Goal: Task Accomplishment & Management: Complete application form

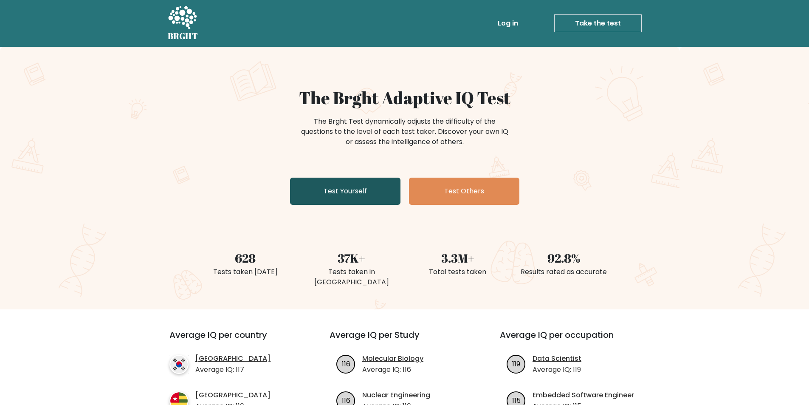
click at [362, 187] on link "Test Yourself" at bounding box center [345, 191] width 110 height 27
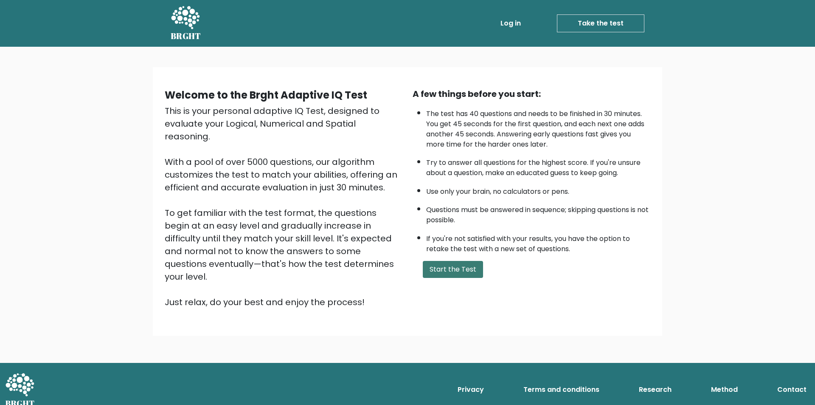
click at [444, 267] on button "Start the Test" at bounding box center [453, 269] width 60 height 17
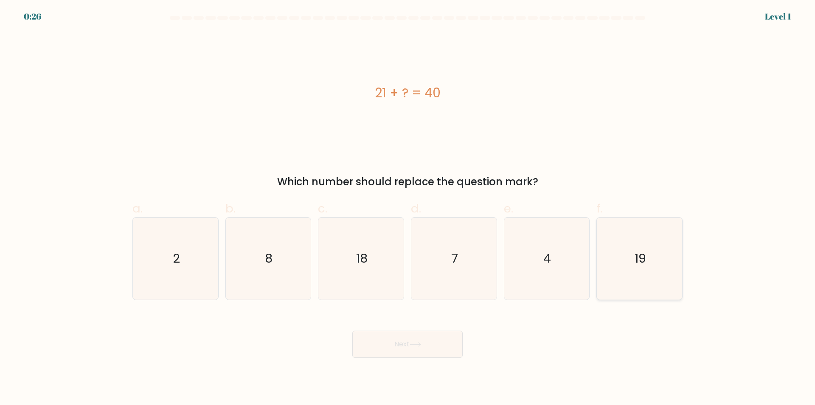
click at [655, 262] on icon "19" at bounding box center [640, 258] width 82 height 82
click at [408, 208] on input "f. 19" at bounding box center [408, 206] width 0 height 6
radio input "true"
click at [389, 347] on button "Next" at bounding box center [408, 343] width 110 height 27
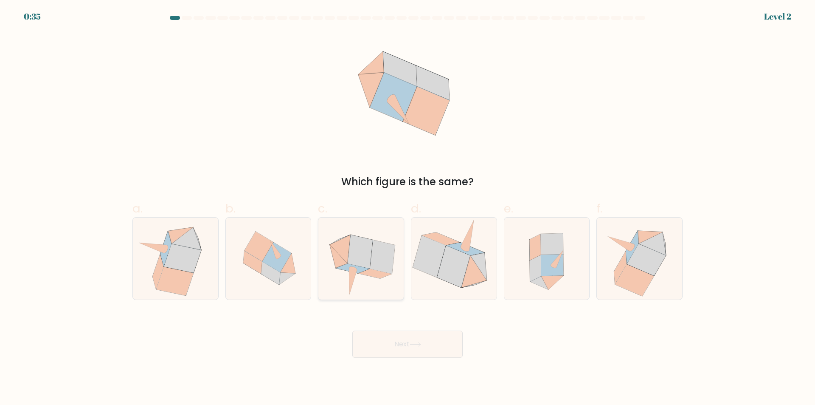
click at [362, 258] on icon at bounding box center [360, 252] width 25 height 34
click at [408, 208] on input "c." at bounding box center [408, 206] width 0 height 6
radio input "true"
click at [445, 372] on body "0:34 Level 2" at bounding box center [407, 202] width 815 height 405
click at [418, 343] on icon at bounding box center [415, 344] width 11 height 5
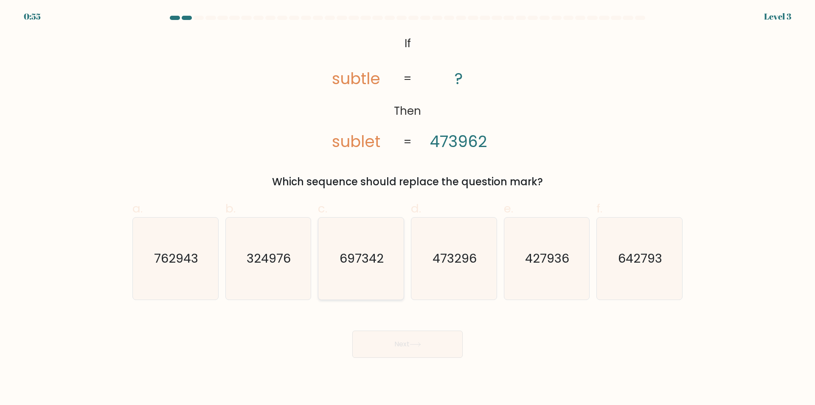
click at [355, 269] on icon "697342" at bounding box center [361, 258] width 82 height 82
click at [408, 208] on input "c. 697342" at bounding box center [408, 206] width 0 height 6
radio input "true"
click at [423, 374] on body "0:54 Level 3 If" at bounding box center [407, 202] width 815 height 405
click at [406, 346] on button "Next" at bounding box center [408, 343] width 110 height 27
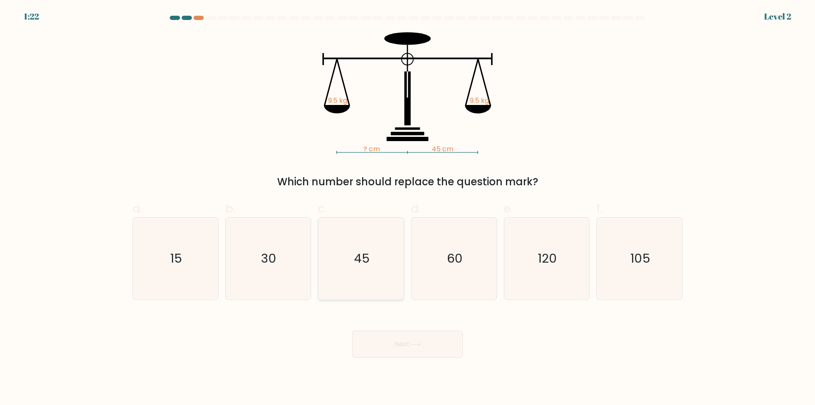
click at [398, 268] on icon "45" at bounding box center [361, 258] width 82 height 82
click at [408, 208] on input "c. 45" at bounding box center [408, 206] width 0 height 6
radio input "true"
click at [413, 340] on button "Next" at bounding box center [408, 343] width 110 height 27
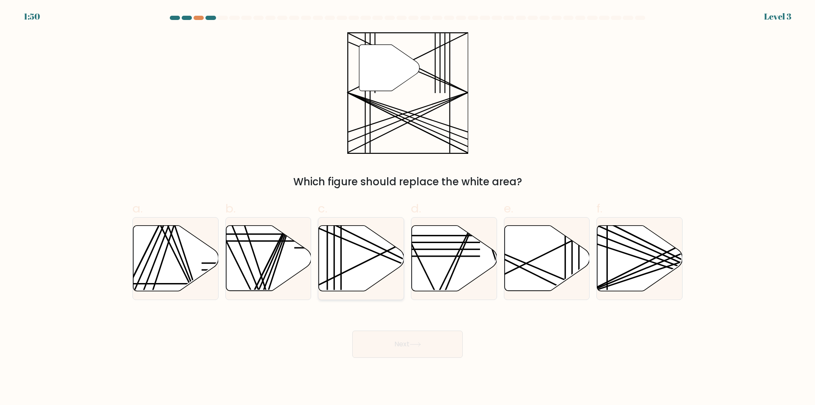
click at [352, 250] on icon at bounding box center [361, 258] width 85 height 65
click at [408, 208] on input "c." at bounding box center [408, 206] width 0 height 6
radio input "true"
click at [437, 342] on button "Next" at bounding box center [408, 343] width 110 height 27
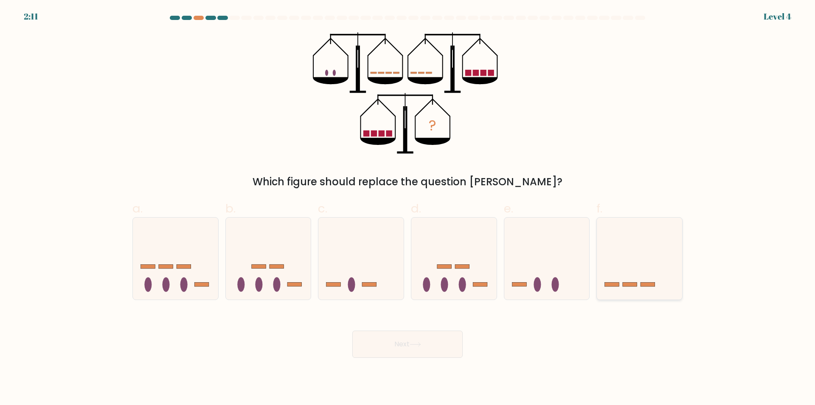
click at [646, 296] on div at bounding box center [640, 258] width 86 height 83
click at [408, 208] on input "f." at bounding box center [408, 206] width 0 height 6
radio input "true"
drag, startPoint x: 429, startPoint y: 327, endPoint x: 428, endPoint y: 350, distance: 23.4
click at [428, 350] on div "Next" at bounding box center [407, 334] width 561 height 48
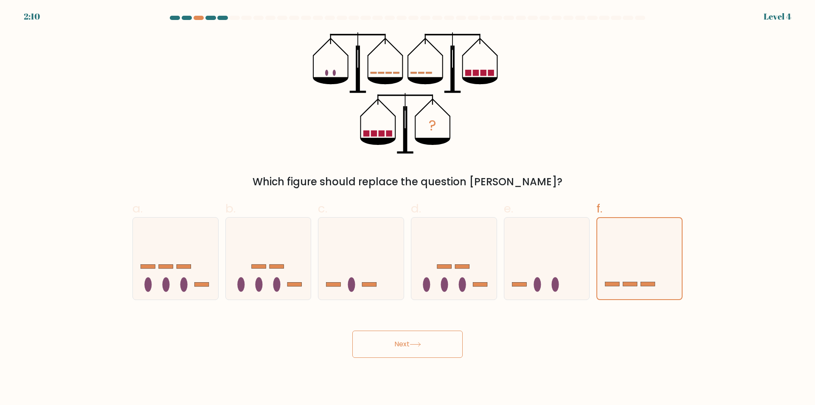
click at [428, 353] on button "Next" at bounding box center [408, 343] width 110 height 27
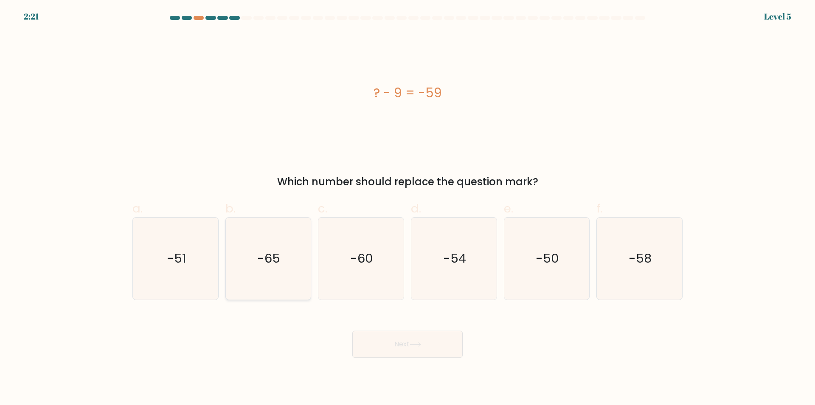
click at [279, 230] on icon "-65" at bounding box center [268, 258] width 82 height 82
click at [408, 208] on input "b. -65" at bounding box center [408, 206] width 0 height 6
radio input "true"
click at [433, 350] on button "Next" at bounding box center [408, 343] width 110 height 27
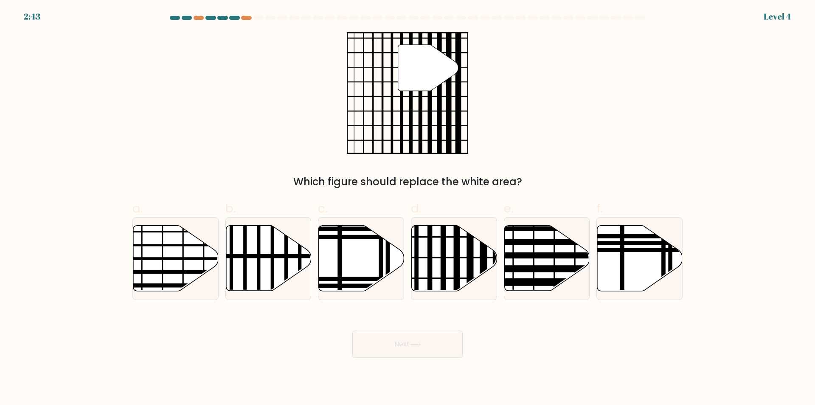
click at [233, 19] on div at bounding box center [234, 18] width 10 height 4
click at [453, 278] on line at bounding box center [425, 278] width 172 height 0
click at [408, 208] on input "d." at bounding box center [408, 206] width 0 height 6
radio input "true"
click at [426, 354] on button "Next" at bounding box center [408, 343] width 110 height 27
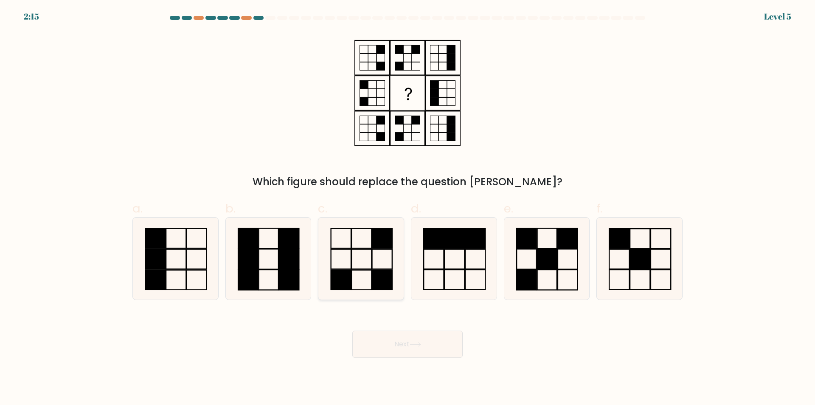
click at [390, 260] on icon at bounding box center [361, 258] width 82 height 82
click at [408, 208] on input "c." at bounding box center [408, 206] width 0 height 6
radio input "true"
click at [361, 355] on button "Next" at bounding box center [408, 343] width 110 height 27
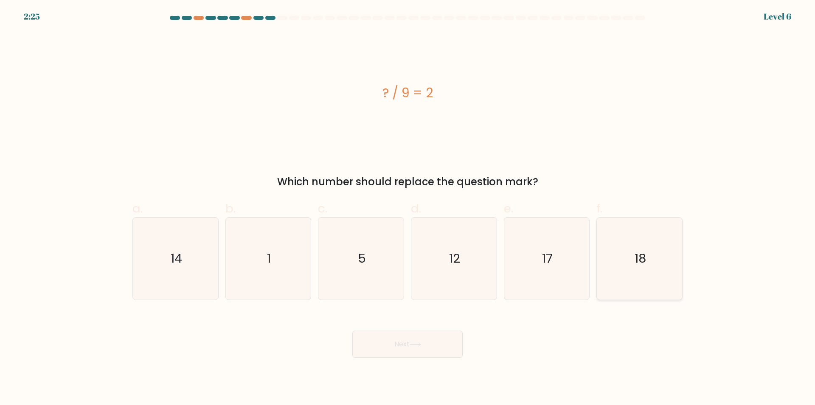
click at [663, 235] on icon "18" at bounding box center [640, 258] width 82 height 82
click at [408, 208] on input "f. 18" at bounding box center [408, 206] width 0 height 6
radio input "true"
click at [403, 341] on button "Next" at bounding box center [408, 343] width 110 height 27
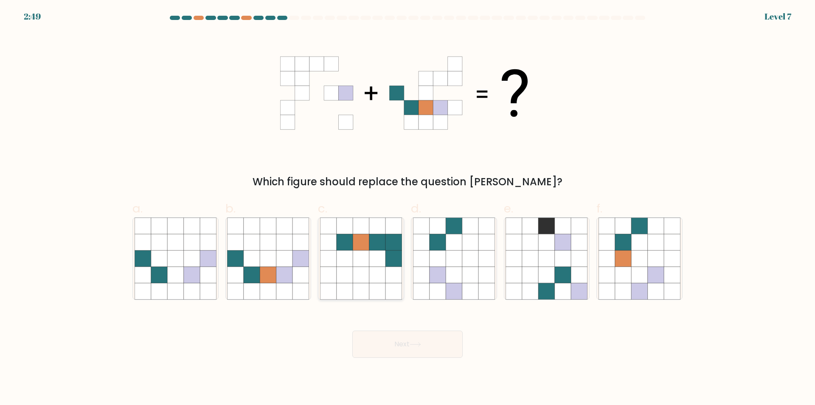
click at [341, 259] on icon at bounding box center [345, 258] width 16 height 16
click at [408, 208] on input "c." at bounding box center [408, 206] width 0 height 6
radio input "true"
click at [451, 346] on button "Next" at bounding box center [408, 343] width 110 height 27
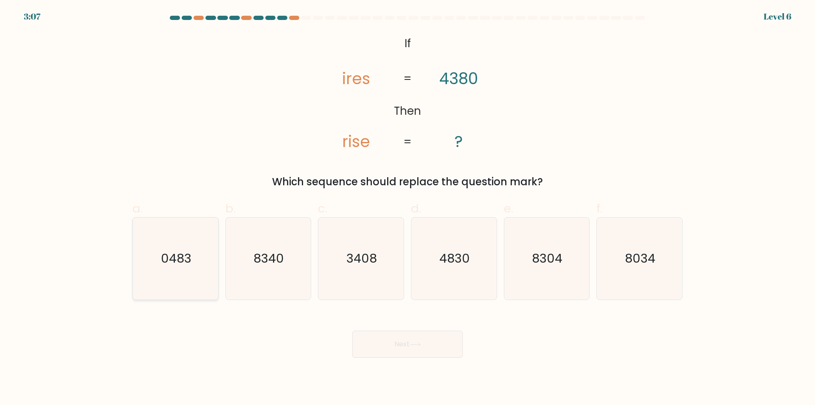
click at [173, 234] on icon "0483" at bounding box center [176, 258] width 82 height 82
click at [408, 208] on input "a. 0483" at bounding box center [408, 206] width 0 height 6
radio input "true"
click at [389, 347] on button "Next" at bounding box center [408, 343] width 110 height 27
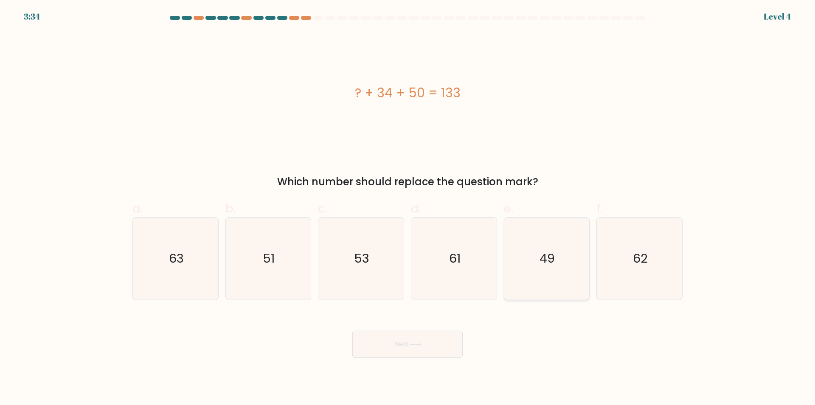
click at [551, 243] on icon "49" at bounding box center [547, 258] width 82 height 82
click at [408, 208] on input "e. 49" at bounding box center [408, 206] width 0 height 6
radio input "true"
click at [432, 344] on button "Next" at bounding box center [408, 343] width 110 height 27
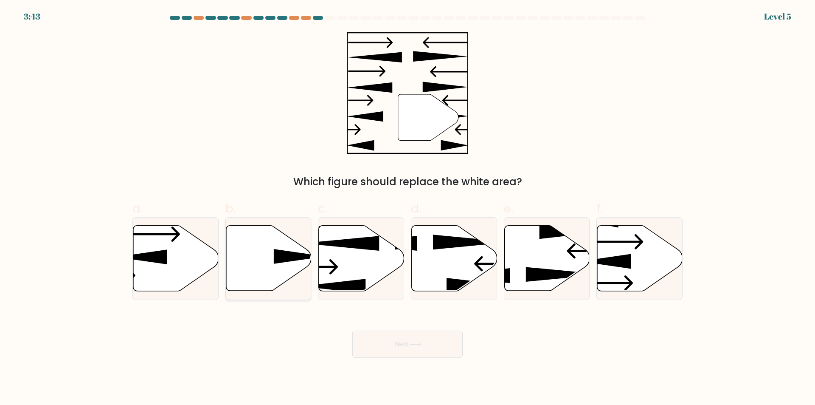
click at [279, 242] on icon at bounding box center [268, 258] width 85 height 65
click at [408, 208] on input "b." at bounding box center [408, 206] width 0 height 6
radio input "true"
click at [427, 355] on button "Next" at bounding box center [408, 343] width 110 height 27
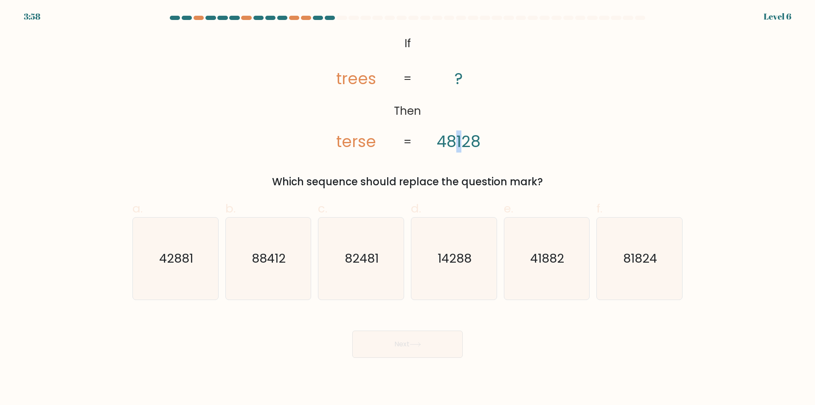
drag, startPoint x: 460, startPoint y: 142, endPoint x: 457, endPoint y: 138, distance: 5.2
click at [457, 138] on tspan "48128" at bounding box center [459, 141] width 44 height 22
click at [603, 356] on div "Next" at bounding box center [407, 334] width 561 height 48
click at [546, 274] on icon "41882" at bounding box center [547, 258] width 82 height 82
click at [408, 208] on input "e. 41882" at bounding box center [408, 206] width 0 height 6
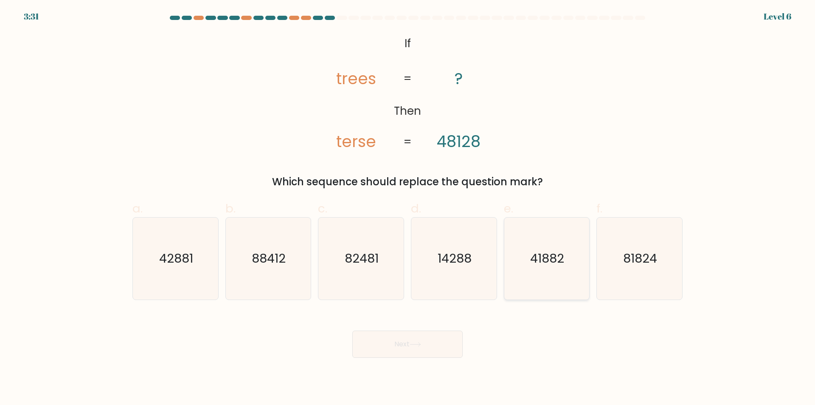
radio input "true"
click at [433, 342] on button "Next" at bounding box center [408, 343] width 110 height 27
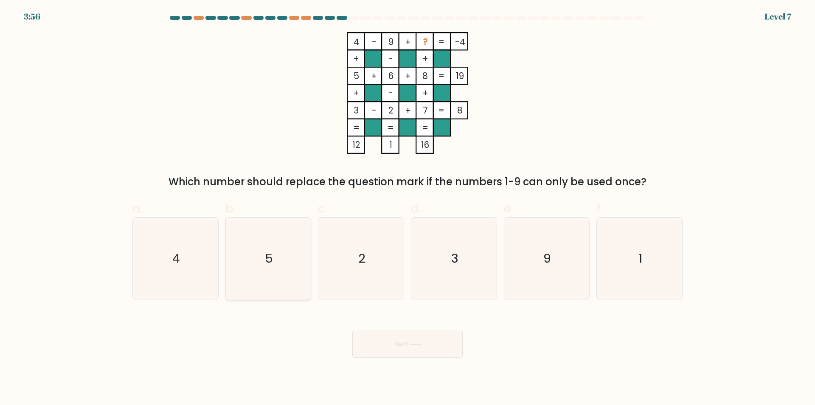
click at [274, 251] on icon "5" at bounding box center [268, 258] width 82 height 82
click at [408, 208] on input "b. 5" at bounding box center [408, 206] width 0 height 6
radio input "true"
click at [404, 345] on button "Next" at bounding box center [408, 343] width 110 height 27
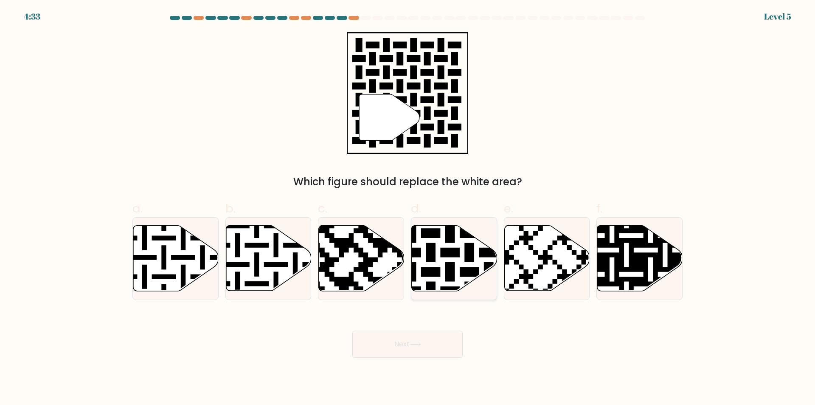
click at [460, 241] on icon at bounding box center [454, 258] width 85 height 65
click at [408, 208] on input "d." at bounding box center [408, 206] width 0 height 6
radio input "true"
click at [404, 342] on button "Next" at bounding box center [408, 343] width 110 height 27
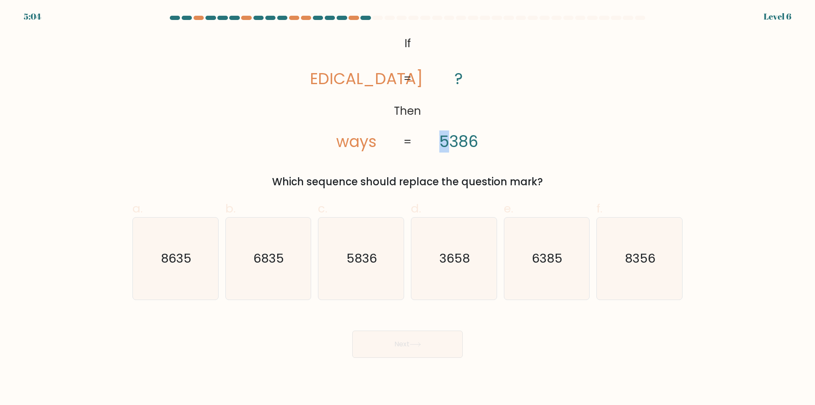
drag, startPoint x: 444, startPoint y: 143, endPoint x: 450, endPoint y: 145, distance: 6.9
click at [450, 145] on tspan "5386" at bounding box center [459, 141] width 39 height 22
drag, startPoint x: 469, startPoint y: 136, endPoint x: 462, endPoint y: 136, distance: 7.6
click at [462, 136] on tspan "5386" at bounding box center [459, 141] width 39 height 22
click at [545, 354] on div "Next" at bounding box center [407, 334] width 561 height 48
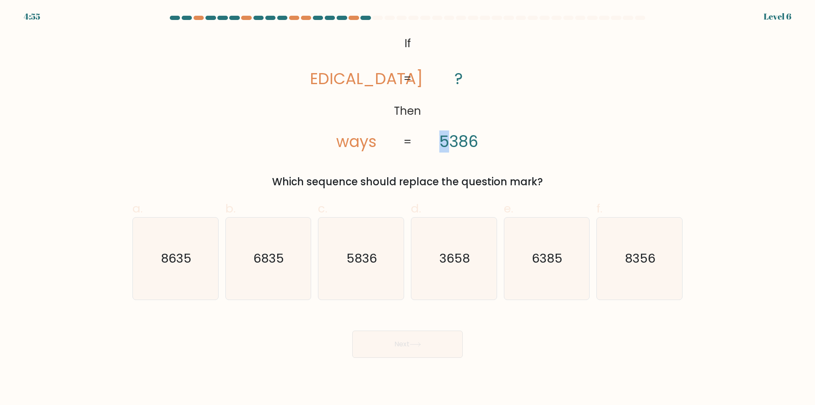
drag, startPoint x: 446, startPoint y: 141, endPoint x: 439, endPoint y: 140, distance: 6.5
click at [439, 140] on icon "@import url('https://fonts.googleapis.com/css?family=Abril+Fatface:400,100,100i…" at bounding box center [407, 92] width 197 height 121
click at [465, 147] on tspan "5386" at bounding box center [459, 141] width 39 height 22
click at [587, 336] on div "Next" at bounding box center [407, 334] width 561 height 48
drag, startPoint x: 366, startPoint y: 277, endPoint x: 456, endPoint y: 346, distance: 113.7
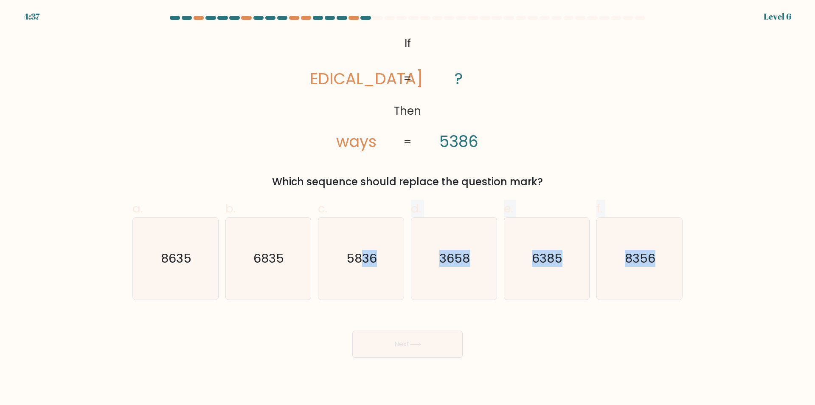
click at [455, 347] on form "If ?" at bounding box center [407, 187] width 815 height 342
click at [456, 346] on button "Next" at bounding box center [408, 343] width 110 height 27
click at [474, 141] on tspan "5386" at bounding box center [459, 141] width 39 height 22
click at [454, 145] on tspan "5386" at bounding box center [459, 141] width 39 height 22
click at [444, 143] on tspan "5386" at bounding box center [459, 141] width 39 height 22
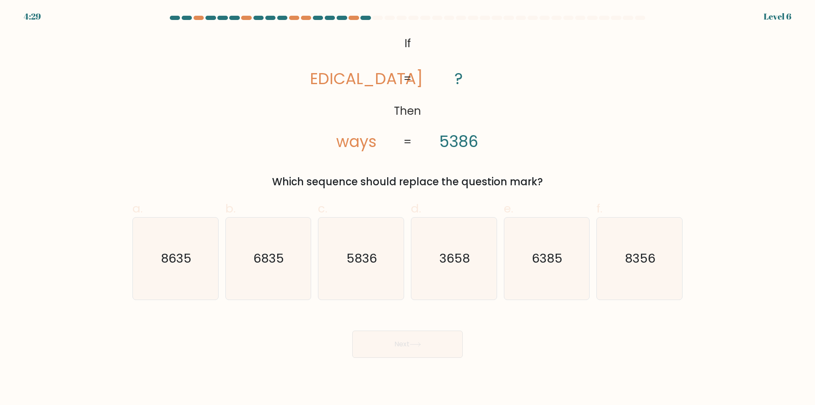
click at [444, 143] on tspan "5386" at bounding box center [459, 141] width 39 height 22
click at [462, 143] on tspan "5386" at bounding box center [459, 141] width 39 height 22
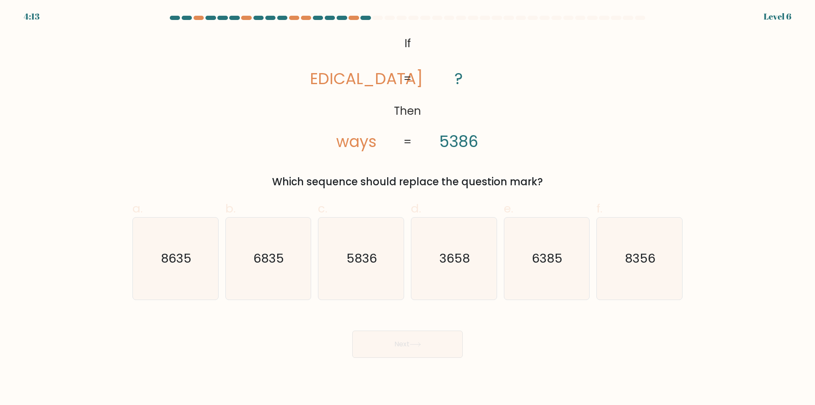
click at [463, 143] on tspan "5386" at bounding box center [459, 141] width 39 height 22
drag, startPoint x: 442, startPoint y: 135, endPoint x: 485, endPoint y: 145, distance: 44.1
click at [485, 145] on icon "@import url('https://fonts.googleapis.com/css?family=Abril+Fatface:400,100,100i…" at bounding box center [407, 92] width 197 height 121
click at [445, 138] on tspan "5386" at bounding box center [459, 141] width 39 height 22
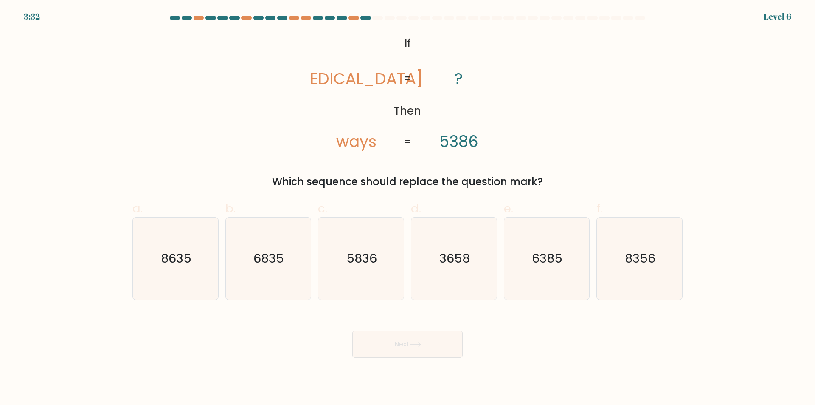
click at [454, 140] on tspan "5386" at bounding box center [459, 141] width 39 height 22
drag, startPoint x: 444, startPoint y: 137, endPoint x: 449, endPoint y: 138, distance: 5.1
click at [449, 138] on tspan "5386" at bounding box center [459, 141] width 39 height 22
drag, startPoint x: 466, startPoint y: 138, endPoint x: 459, endPoint y: 133, distance: 8.2
click at [459, 133] on tspan "5386" at bounding box center [459, 141] width 39 height 22
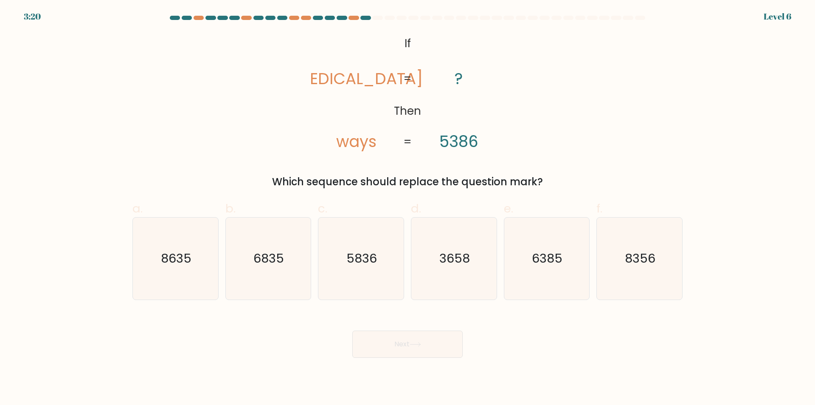
click at [530, 124] on div "@import url('https://fonts.googleapis.com/css?family=Abril+Fatface:400,100,100i…" at bounding box center [407, 110] width 561 height 157
drag, startPoint x: 444, startPoint y: 140, endPoint x: 459, endPoint y: 148, distance: 16.7
click at [459, 148] on tspan "5386" at bounding box center [459, 141] width 39 height 22
click at [471, 141] on tspan "5386" at bounding box center [459, 141] width 39 height 22
click at [463, 138] on tspan "5386" at bounding box center [459, 141] width 39 height 22
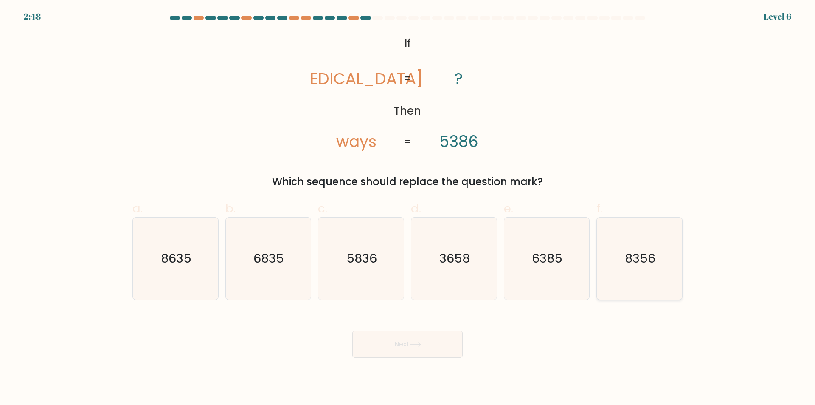
click at [636, 267] on icon "8356" at bounding box center [640, 258] width 82 height 82
click at [408, 208] on input "f. 8356" at bounding box center [408, 206] width 0 height 6
radio input "true"
click at [423, 331] on button "Next" at bounding box center [408, 343] width 110 height 27
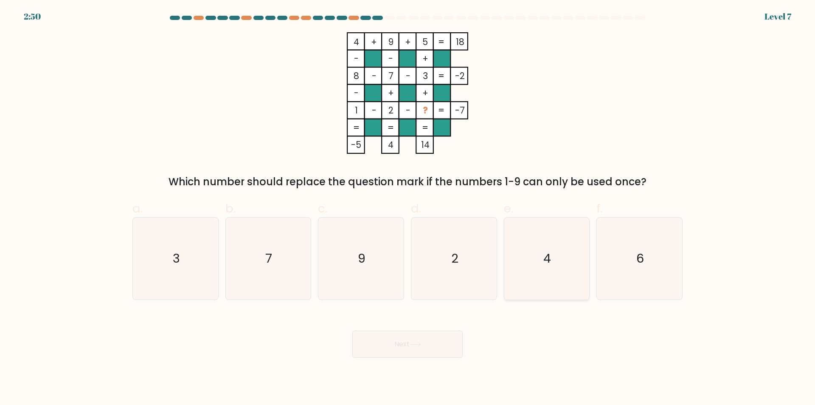
click at [541, 244] on icon "4" at bounding box center [547, 258] width 82 height 82
click at [408, 208] on input "e. 4" at bounding box center [408, 206] width 0 height 6
radio input "true"
click at [386, 340] on button "Next" at bounding box center [408, 343] width 110 height 27
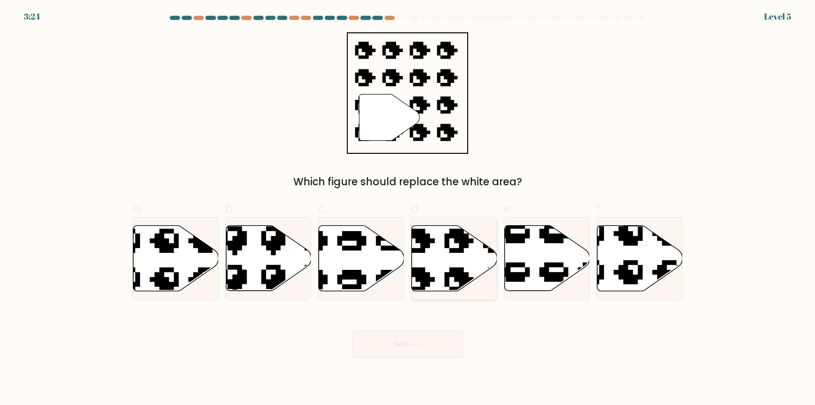
click at [454, 238] on icon at bounding box center [478, 221] width 145 height 140
click at [408, 208] on input "d." at bounding box center [408, 206] width 0 height 6
radio input "true"
click at [404, 344] on button "Next" at bounding box center [408, 343] width 110 height 27
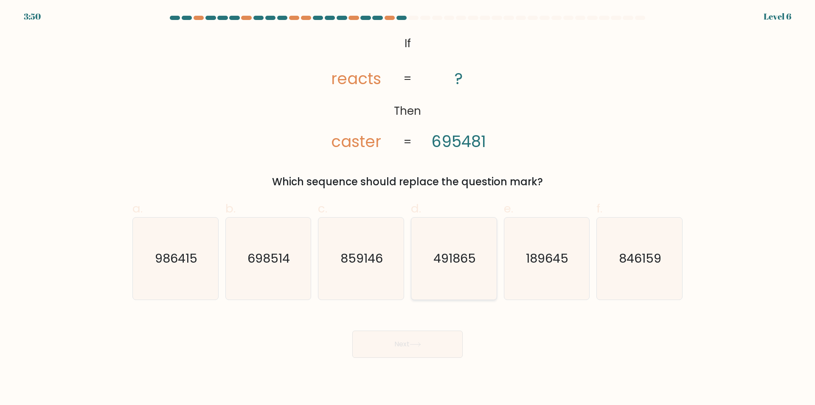
click at [450, 255] on text "491865" at bounding box center [455, 258] width 42 height 17
click at [408, 208] on input "d. 491865" at bounding box center [408, 206] width 0 height 6
radio input "true"
click at [422, 324] on div "Next" at bounding box center [407, 334] width 561 height 48
click at [424, 334] on button "Next" at bounding box center [408, 343] width 110 height 27
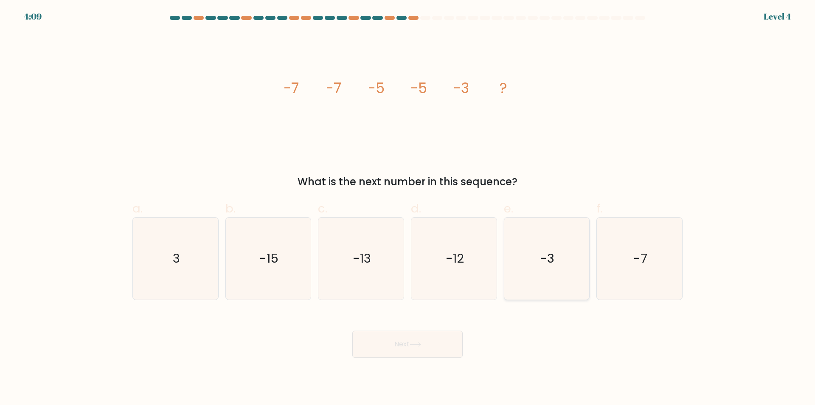
click at [550, 280] on icon "-3" at bounding box center [547, 258] width 82 height 82
click at [408, 208] on input "e. -3" at bounding box center [408, 206] width 0 height 6
radio input "true"
click at [444, 355] on button "Next" at bounding box center [408, 343] width 110 height 27
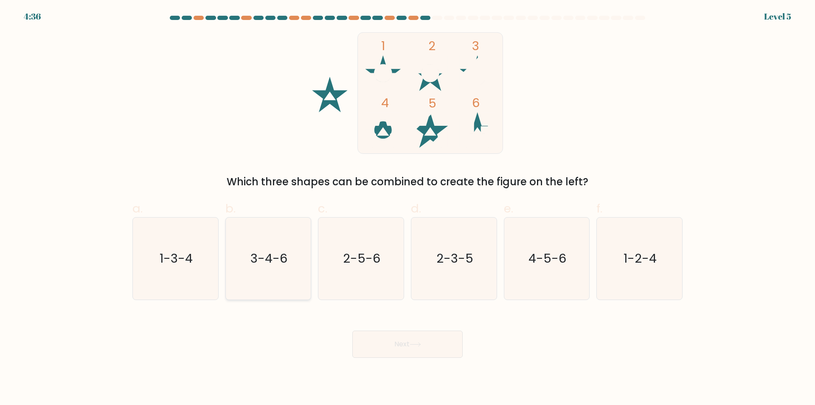
click at [271, 285] on icon "3-4-6" at bounding box center [268, 258] width 82 height 82
click at [408, 208] on input "b. 3-4-6" at bounding box center [408, 206] width 0 height 6
radio input "true"
click at [394, 354] on button "Next" at bounding box center [408, 343] width 110 height 27
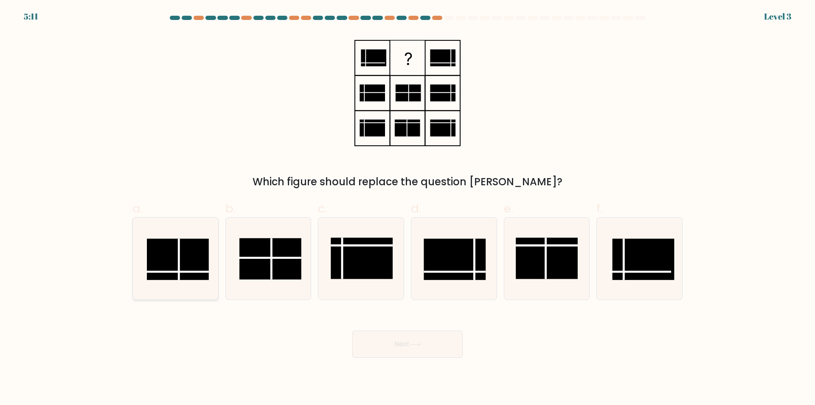
click at [179, 260] on line at bounding box center [179, 259] width 0 height 41
click at [408, 208] on input "a." at bounding box center [408, 206] width 0 height 6
radio input "true"
click at [400, 337] on button "Next" at bounding box center [408, 343] width 110 height 27
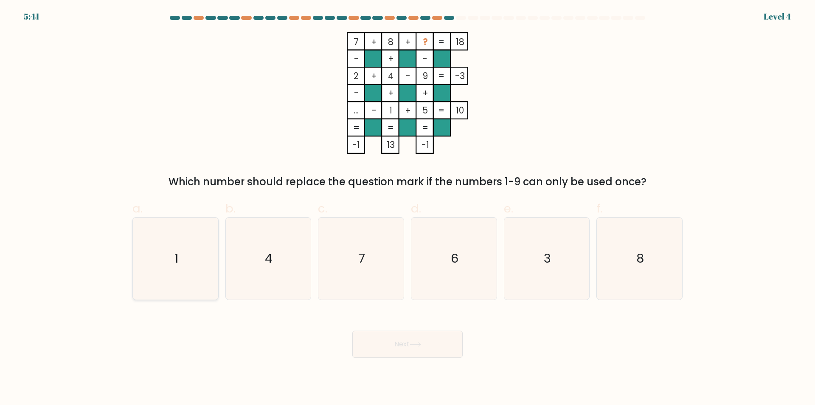
click at [187, 245] on icon "1" at bounding box center [176, 258] width 82 height 82
click at [408, 208] on input "a. 1" at bounding box center [408, 206] width 0 height 6
radio input "true"
click at [393, 351] on button "Next" at bounding box center [408, 343] width 110 height 27
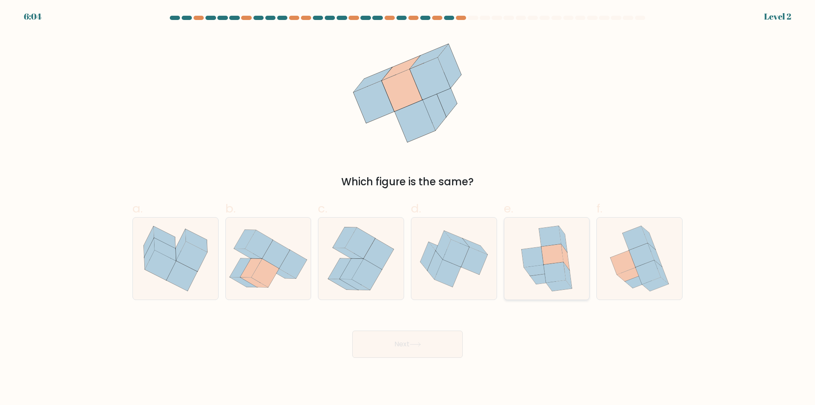
click at [566, 272] on icon at bounding box center [568, 275] width 8 height 26
click at [408, 208] on input "e." at bounding box center [408, 206] width 0 height 6
radio input "true"
click at [394, 340] on button "Next" at bounding box center [408, 343] width 110 height 27
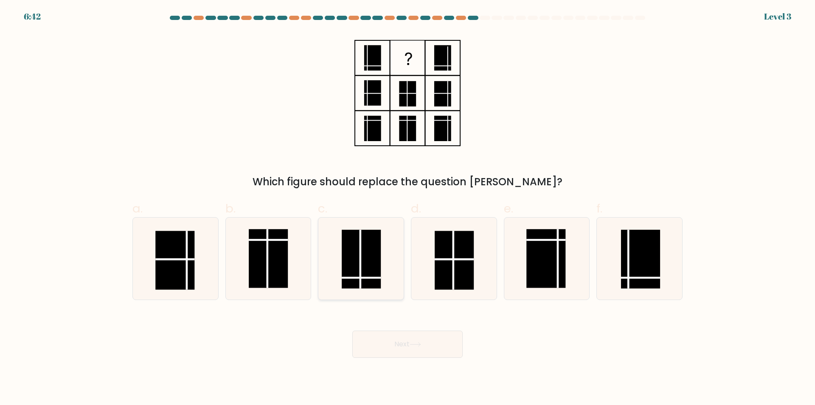
click at [381, 285] on icon at bounding box center [361, 258] width 82 height 82
click at [408, 208] on input "c." at bounding box center [408, 206] width 0 height 6
radio input "true"
click at [413, 349] on button "Next" at bounding box center [408, 343] width 110 height 27
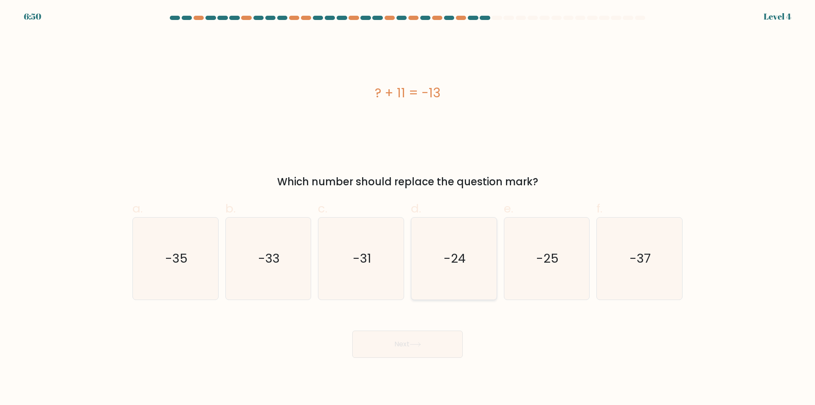
click at [468, 262] on icon "-24" at bounding box center [454, 258] width 82 height 82
click at [408, 208] on input "d. -24" at bounding box center [408, 206] width 0 height 6
radio input "true"
click at [410, 350] on button "Next" at bounding box center [408, 343] width 110 height 27
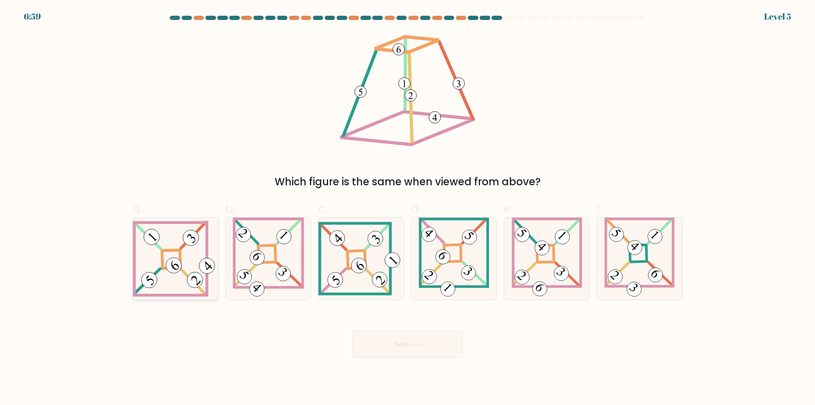
click at [157, 260] on icon at bounding box center [175, 258] width 85 height 76
click at [408, 208] on input "a." at bounding box center [408, 206] width 0 height 6
radio input "true"
click at [418, 353] on button "Next" at bounding box center [408, 343] width 110 height 27
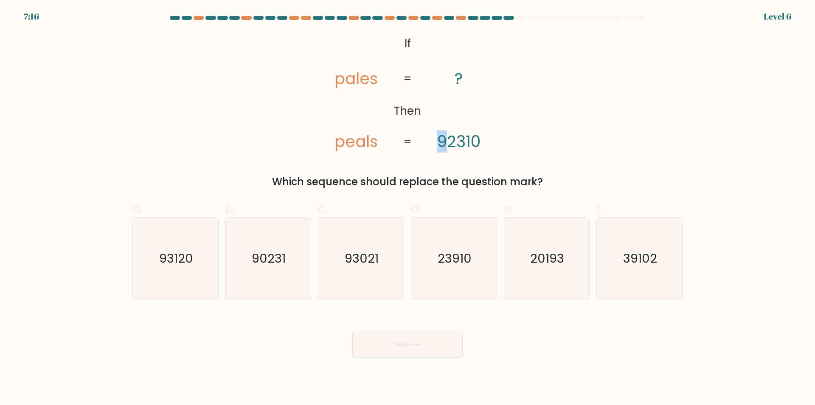
click at [442, 147] on tspan "92310" at bounding box center [459, 141] width 44 height 22
drag, startPoint x: 481, startPoint y: 139, endPoint x: 440, endPoint y: 133, distance: 41.6
click at [440, 133] on icon "@import url('https://fonts.googleapis.com/css?family=Abril+Fatface:400,100,100i…" at bounding box center [407, 92] width 197 height 121
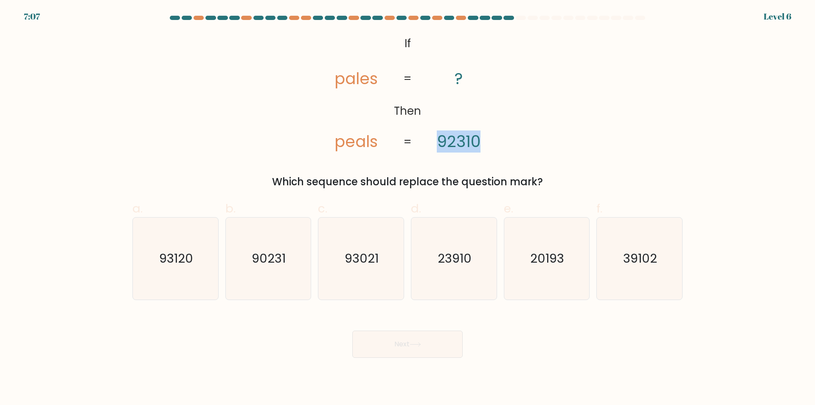
click at [531, 138] on div "@import url('https://fonts.googleapis.com/css?family=Abril+Fatface:400,100,100i…" at bounding box center [407, 110] width 561 height 157
click at [358, 139] on tspan "peals" at bounding box center [356, 141] width 43 height 22
click at [349, 138] on tspan "peals" at bounding box center [356, 141] width 43 height 22
click at [372, 141] on tspan "peals" at bounding box center [356, 141] width 43 height 22
click at [461, 135] on tspan "92310" at bounding box center [459, 141] width 44 height 22
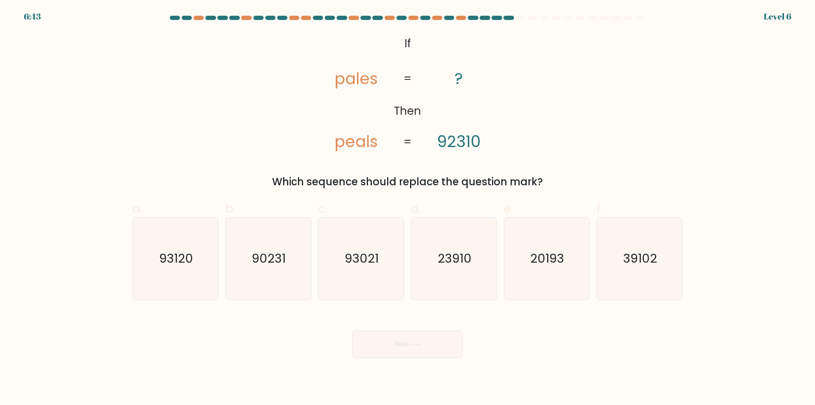
click at [464, 144] on tspan "92310" at bounding box center [459, 141] width 44 height 22
click at [455, 144] on tspan "92310" at bounding box center [459, 141] width 44 height 22
click at [459, 144] on tspan "92310" at bounding box center [459, 141] width 44 height 22
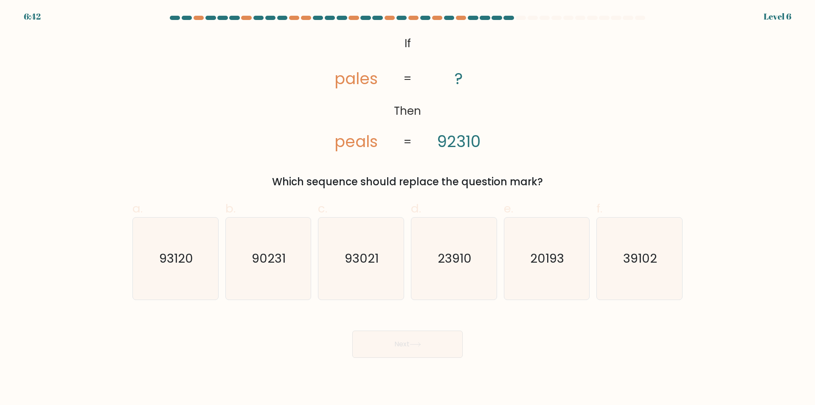
click at [459, 144] on tspan "92310" at bounding box center [459, 141] width 44 height 22
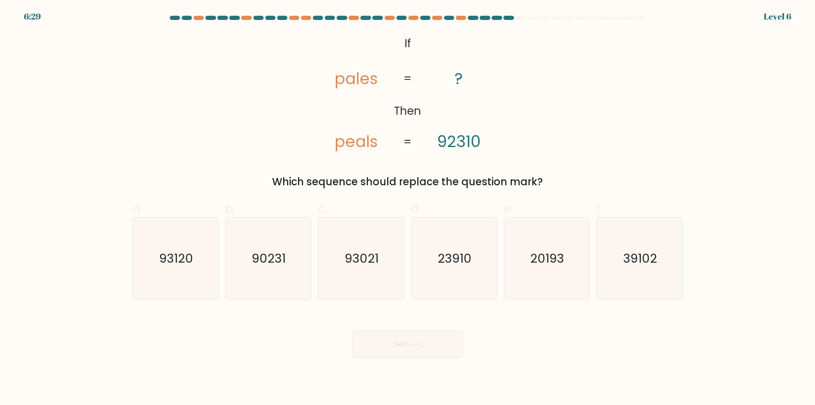
click at [459, 144] on tspan "92310" at bounding box center [459, 141] width 44 height 22
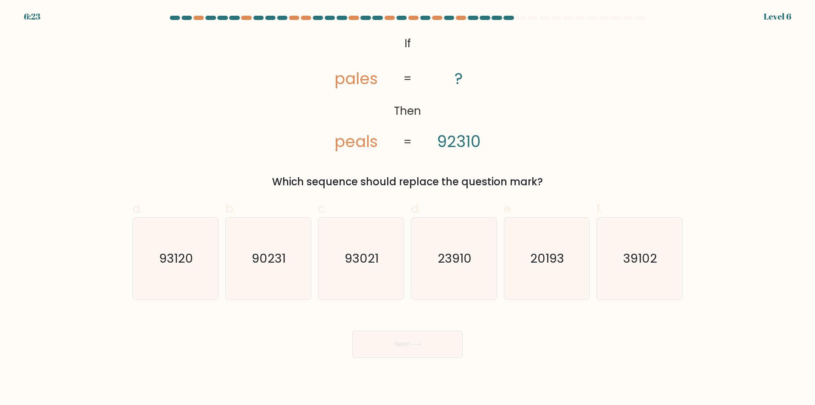
click at [468, 144] on tspan "92310" at bounding box center [459, 141] width 44 height 22
click at [194, 262] on icon "93120" at bounding box center [176, 258] width 82 height 82
click at [408, 208] on input "a. 93120" at bounding box center [408, 206] width 0 height 6
radio input "true"
click at [425, 341] on button "Next" at bounding box center [408, 343] width 110 height 27
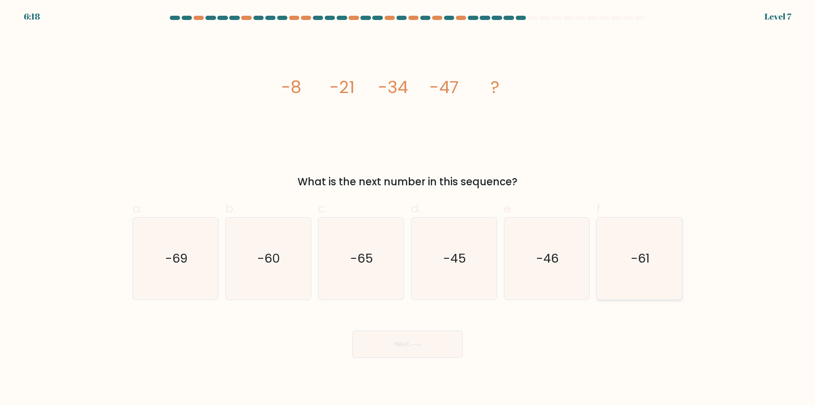
click at [649, 247] on icon "-61" at bounding box center [640, 258] width 82 height 82
click at [408, 208] on input "f. -61" at bounding box center [408, 206] width 0 height 6
radio input "true"
click at [234, 276] on icon "-60" at bounding box center [268, 258] width 82 height 82
click at [408, 208] on input "b. -60" at bounding box center [408, 206] width 0 height 6
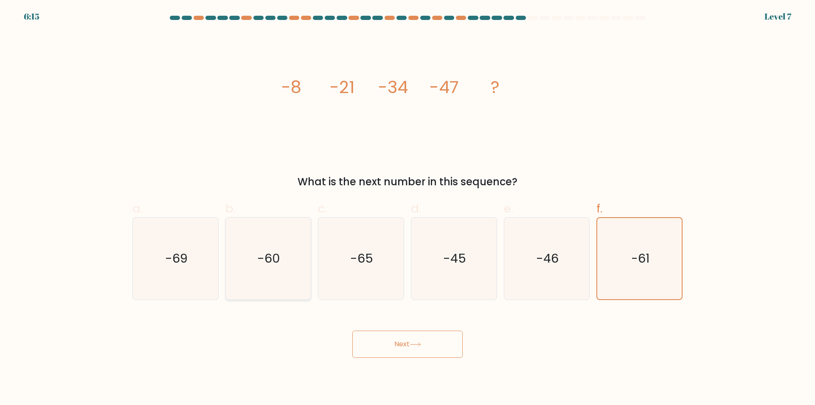
radio input "true"
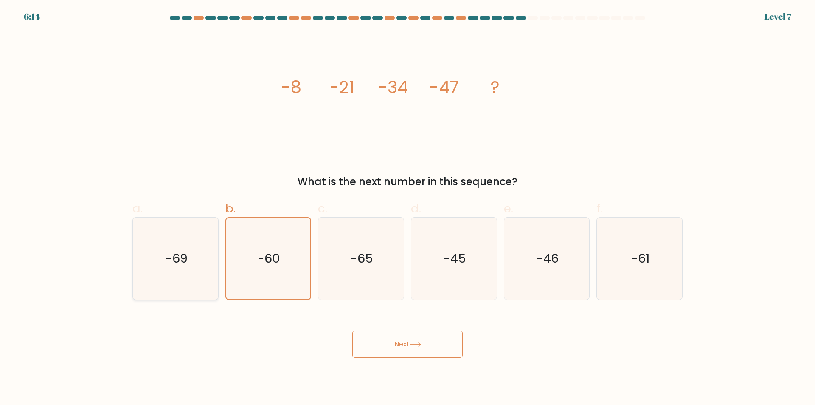
click at [163, 222] on icon "-69" at bounding box center [176, 258] width 82 height 82
click at [408, 208] on input "a. -69" at bounding box center [408, 206] width 0 height 6
radio input "true"
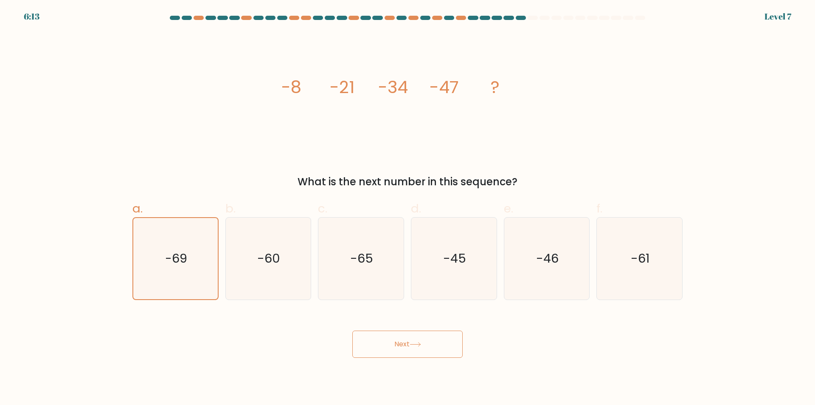
click at [434, 341] on button "Next" at bounding box center [408, 343] width 110 height 27
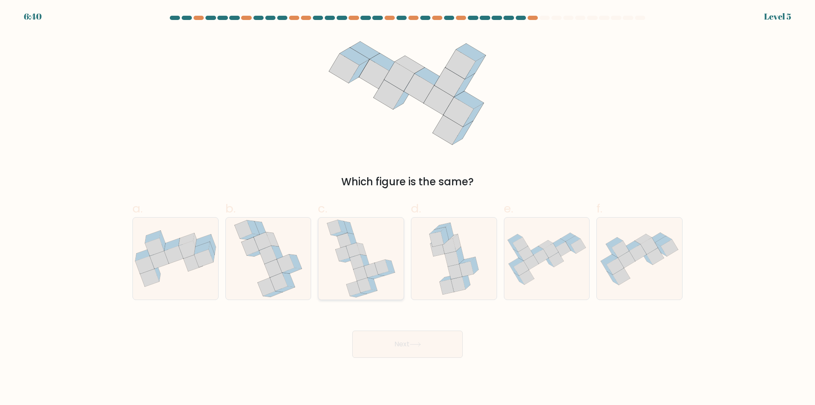
click at [377, 252] on icon at bounding box center [361, 258] width 69 height 82
click at [408, 208] on input "c." at bounding box center [408, 206] width 0 height 6
radio input "true"
click at [417, 353] on button "Next" at bounding box center [408, 343] width 110 height 27
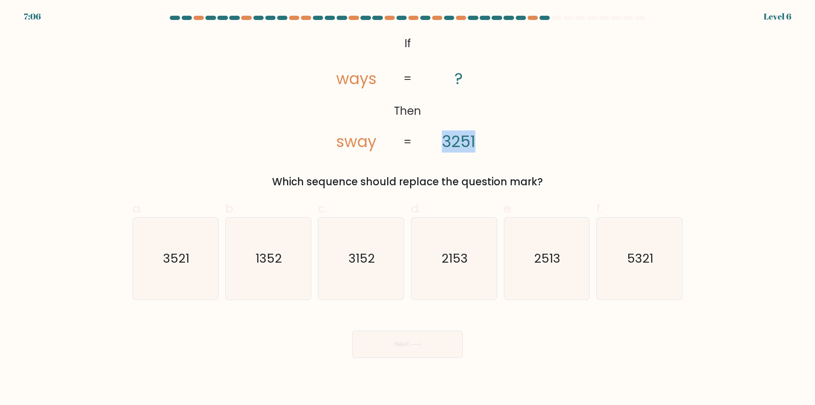
drag, startPoint x: 480, startPoint y: 140, endPoint x: 439, endPoint y: 140, distance: 41.2
click at [439, 140] on icon "@import url('https://fonts.googleapis.com/css?family=Abril+Fatface:400,100,100i…" at bounding box center [407, 92] width 197 height 121
click at [440, 140] on icon "@import url('https://fonts.googleapis.com/css?family=Abril+Fatface:400,100,100i…" at bounding box center [407, 92] width 197 height 121
drag, startPoint x: 442, startPoint y: 140, endPoint x: 447, endPoint y: 140, distance: 5.5
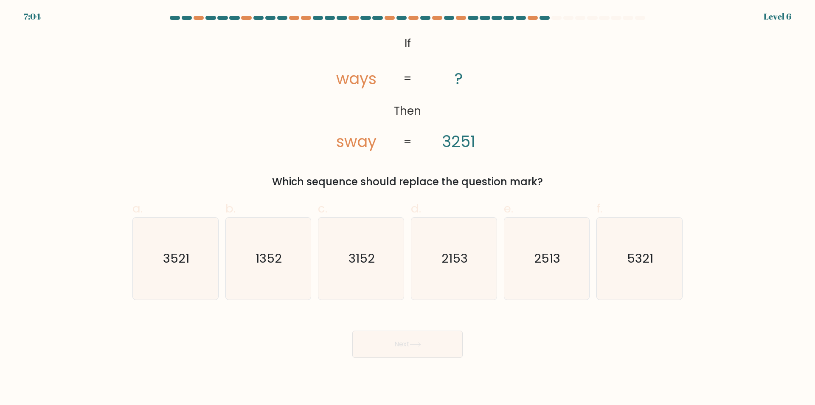
click at [446, 140] on icon "@import url('https://fonts.googleapis.com/css?family=Abril+Fatface:400,100,100i…" at bounding box center [407, 92] width 197 height 121
click at [447, 140] on tspan "3251" at bounding box center [459, 141] width 34 height 22
click at [458, 144] on tspan "3251" at bounding box center [459, 141] width 34 height 22
drag, startPoint x: 445, startPoint y: 143, endPoint x: 443, endPoint y: 122, distance: 20.5
click at [443, 122] on icon "@import url('https://fonts.googleapis.com/css?family=Abril+Fatface:400,100,100i…" at bounding box center [407, 92] width 197 height 121
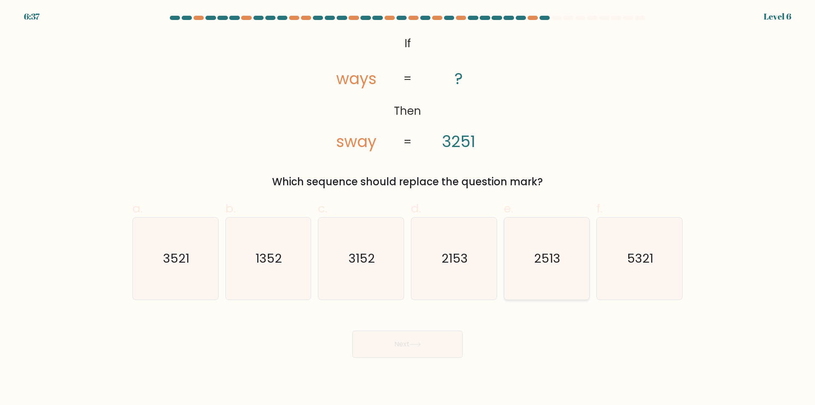
click at [544, 275] on icon "2513" at bounding box center [547, 258] width 82 height 82
click at [408, 208] on input "e. 2513" at bounding box center [408, 206] width 0 height 6
radio input "true"
click at [443, 347] on button "Next" at bounding box center [408, 343] width 110 height 27
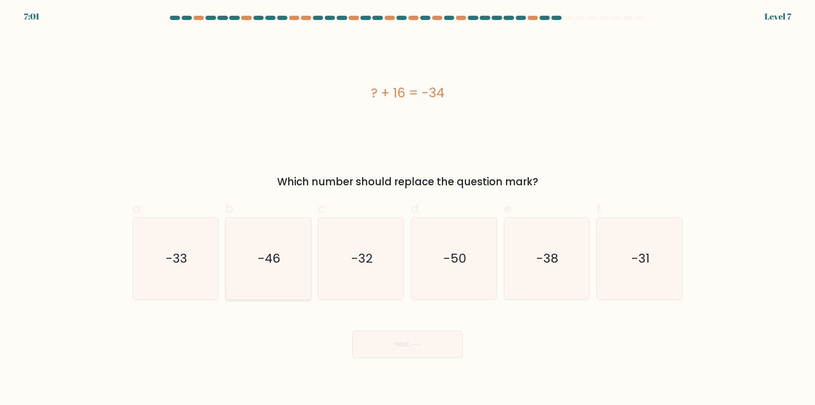
click at [275, 265] on text "-46" at bounding box center [269, 258] width 23 height 17
click at [408, 208] on input "b. -46" at bounding box center [408, 206] width 0 height 6
radio input "true"
click at [404, 353] on button "Next" at bounding box center [408, 343] width 110 height 27
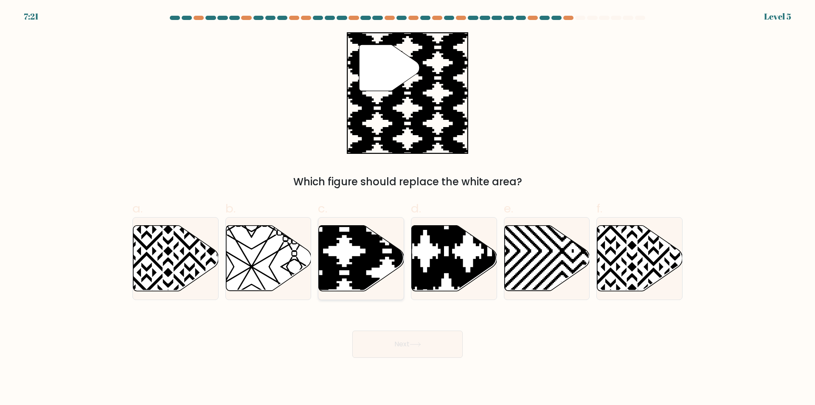
click at [339, 252] on icon at bounding box center [361, 258] width 85 height 65
click at [408, 208] on input "c." at bounding box center [408, 206] width 0 height 6
radio input "true"
click at [398, 354] on button "Next" at bounding box center [408, 343] width 110 height 27
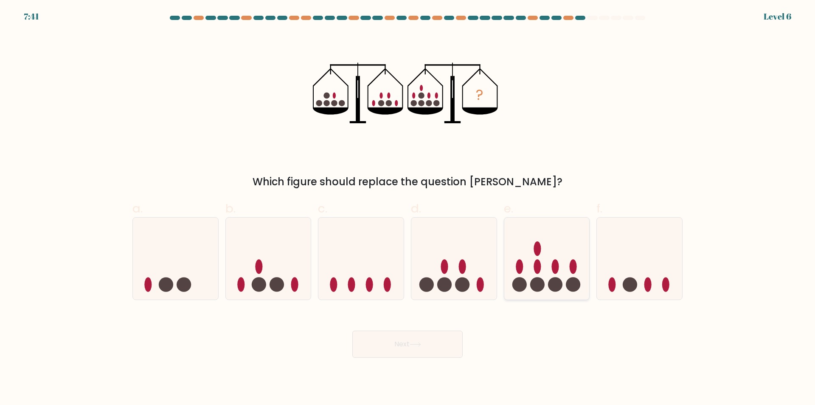
click at [524, 284] on circle at bounding box center [519, 284] width 14 height 14
click at [408, 208] on input "e." at bounding box center [408, 206] width 0 height 6
radio input "true"
click at [378, 345] on button "Next" at bounding box center [408, 343] width 110 height 27
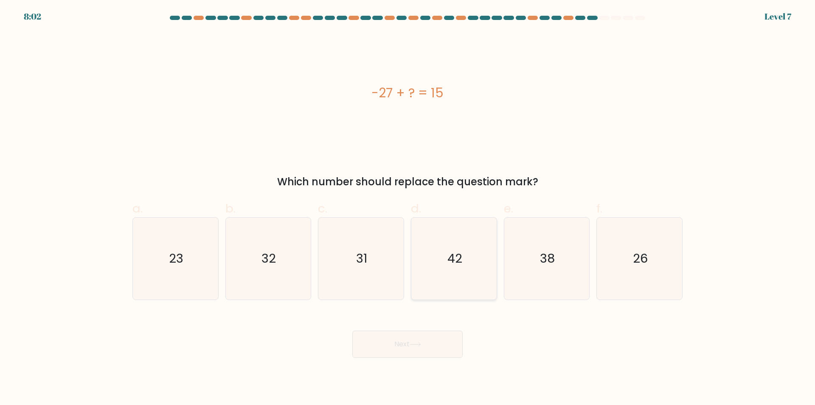
click at [444, 254] on icon "42" at bounding box center [454, 258] width 82 height 82
click at [408, 208] on input "d. 42" at bounding box center [408, 206] width 0 height 6
radio input "true"
click at [367, 336] on button "Next" at bounding box center [408, 343] width 110 height 27
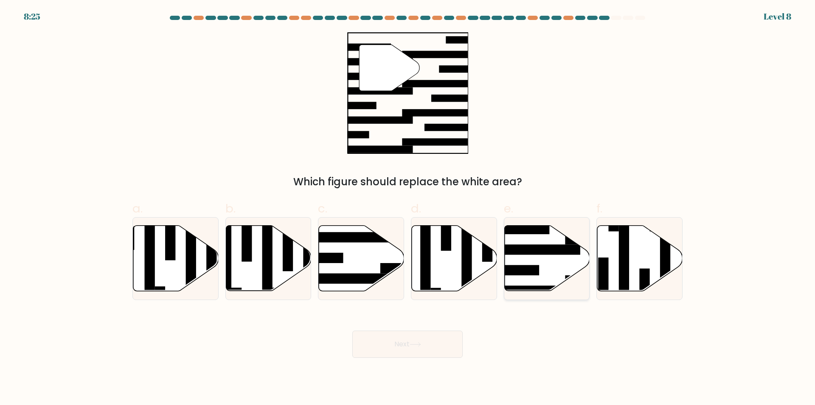
click at [531, 270] on rect at bounding box center [513, 270] width 51 height 10
click at [408, 208] on input "e." at bounding box center [408, 206] width 0 height 6
radio input "true"
click at [422, 347] on button "Next" at bounding box center [408, 343] width 110 height 27
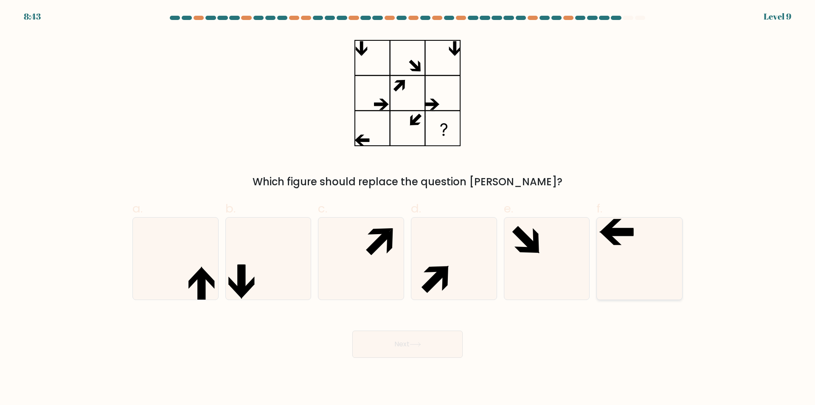
click at [608, 249] on icon at bounding box center [640, 258] width 82 height 82
click at [408, 208] on input "f." at bounding box center [408, 206] width 0 height 6
radio input "true"
click at [390, 357] on button "Next" at bounding box center [408, 343] width 110 height 27
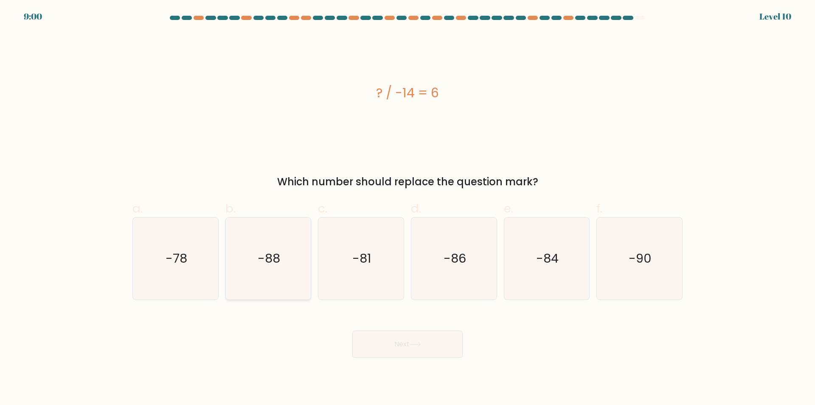
click at [283, 261] on icon "-88" at bounding box center [268, 258] width 82 height 82
click at [408, 208] on input "b. -88" at bounding box center [408, 206] width 0 height 6
radio input "true"
click at [199, 292] on icon "-78" at bounding box center [176, 258] width 82 height 82
click at [408, 208] on input "a. -78" at bounding box center [408, 206] width 0 height 6
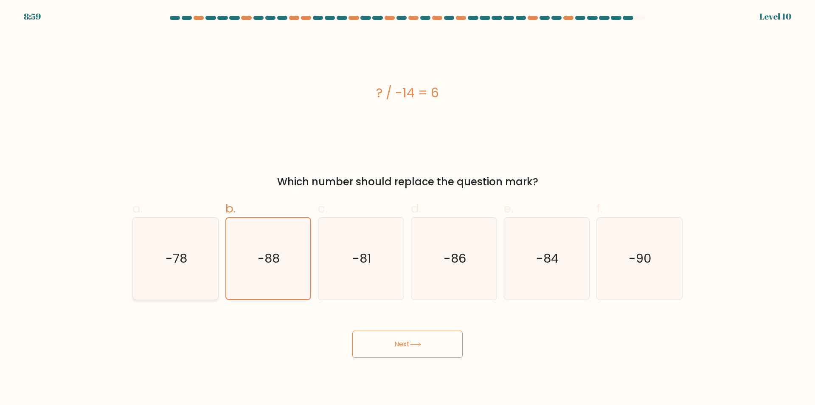
radio input "true"
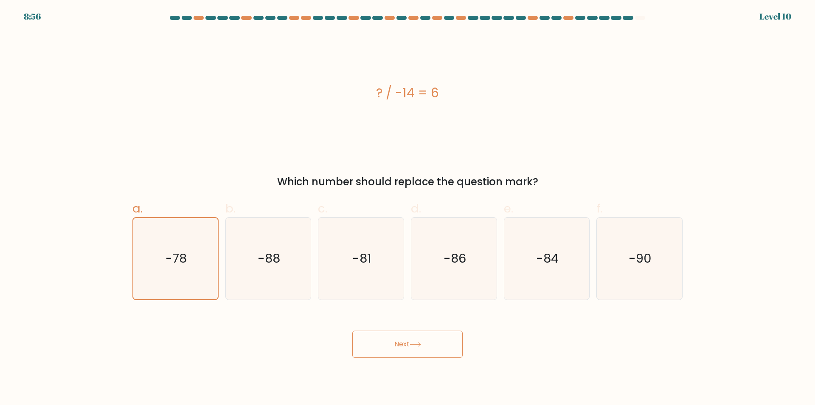
click at [385, 355] on button "Next" at bounding box center [408, 343] width 110 height 27
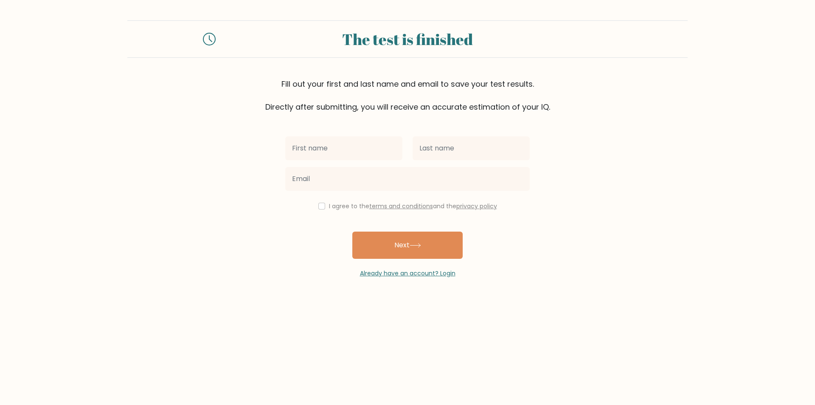
click at [316, 206] on div "I agree to the terms and conditions and the privacy policy" at bounding box center [407, 206] width 255 height 10
click at [323, 208] on input "checkbox" at bounding box center [322, 206] width 7 height 7
checkbox input "true"
click at [246, 118] on form "The test is finished Fill out your first and last name and email to save your t…" at bounding box center [407, 148] width 815 height 257
click at [340, 136] on input "text" at bounding box center [343, 148] width 117 height 24
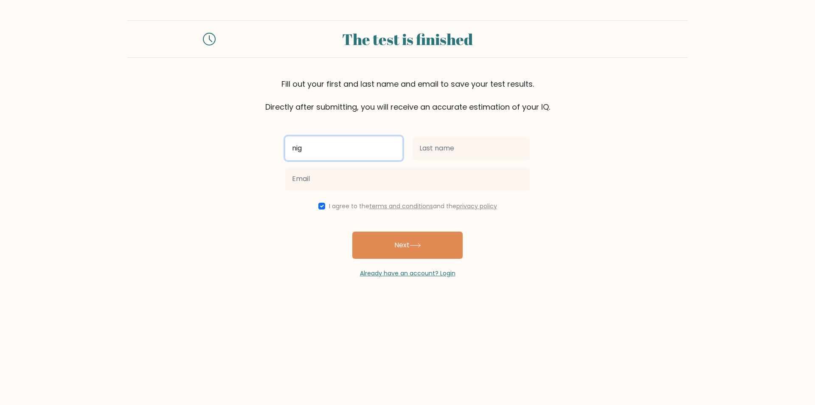
type input "nig"
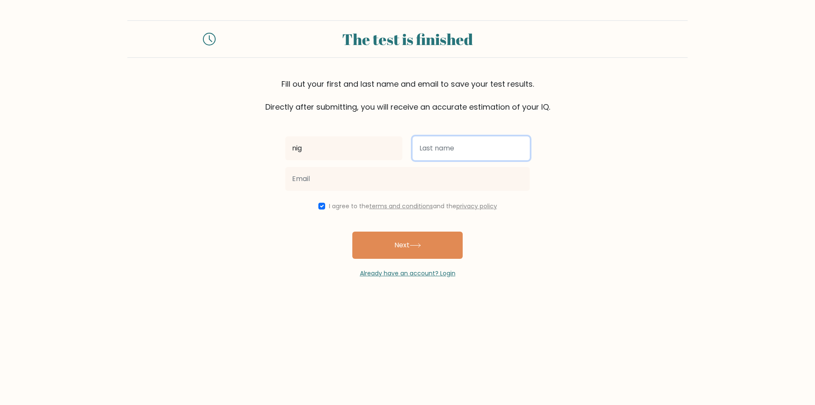
click at [449, 157] on input "text" at bounding box center [471, 148] width 117 height 24
type input "ga"
drag, startPoint x: 585, startPoint y: 247, endPoint x: 508, endPoint y: 213, distance: 83.8
click at [570, 241] on form "The test is finished Fill out your first and last name and email to save your t…" at bounding box center [407, 148] width 815 height 257
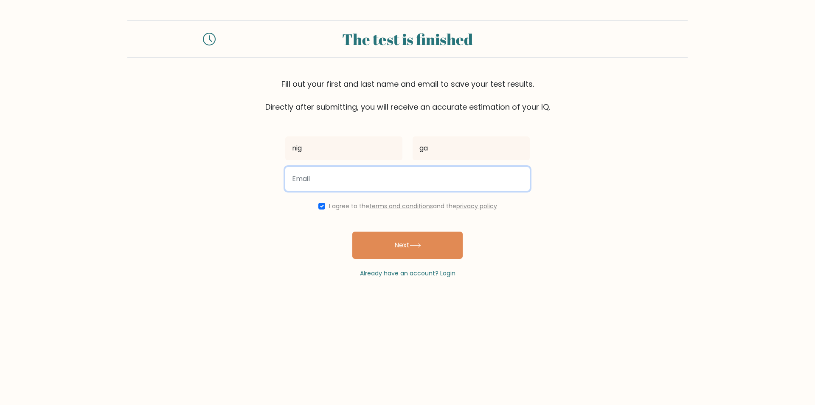
click at [367, 174] on input "email" at bounding box center [407, 179] width 245 height 24
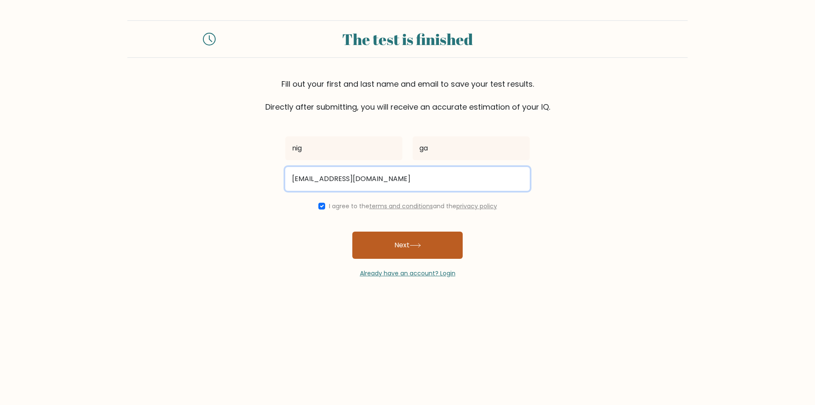
type input "yeezytwix@gmail.com"
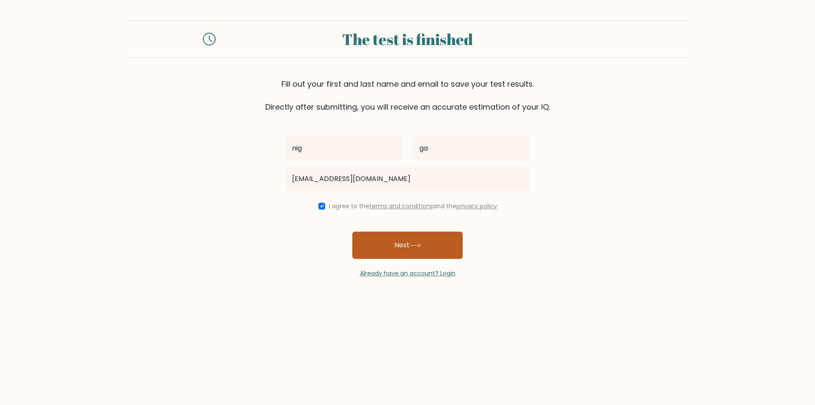
click at [383, 243] on button "Next" at bounding box center [408, 244] width 110 height 27
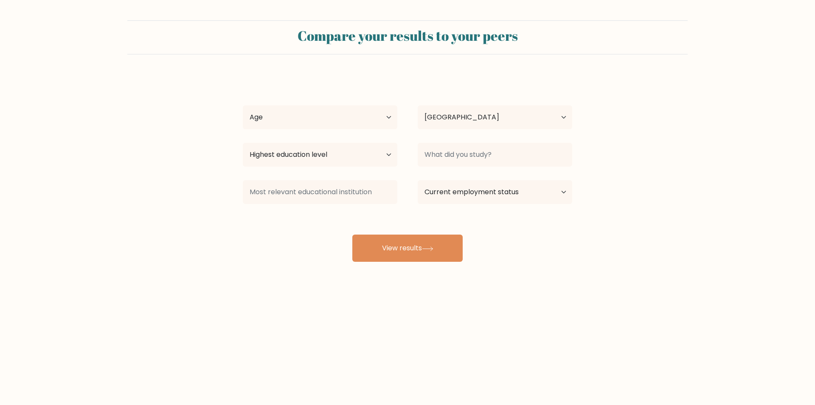
select select "AU"
click at [282, 114] on select "Age Under 18 years old 18-24 years old 25-34 years old 35-44 years old 45-54 ye…" at bounding box center [320, 117] width 155 height 24
select select "min_18"
click at [243, 105] on select "Age Under 18 years old 18-24 years old 25-34 years old 35-44 years old 45-54 ye…" at bounding box center [320, 117] width 155 height 24
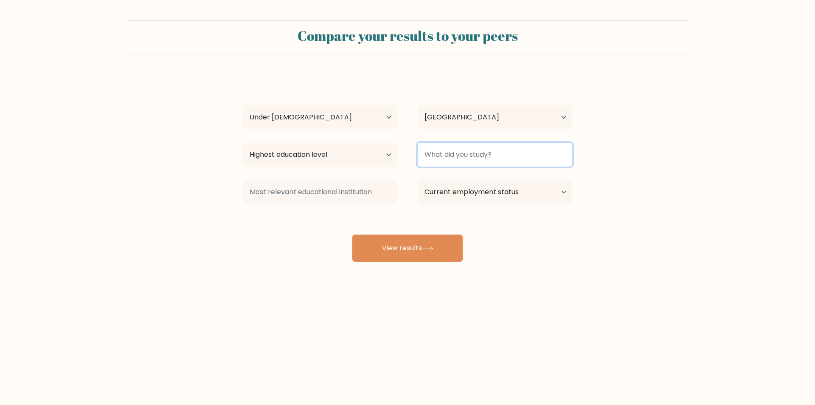
click at [492, 155] on input at bounding box center [495, 155] width 155 height 24
drag, startPoint x: 346, startPoint y: 130, endPoint x: 337, endPoint y: 141, distance: 14.5
click at [337, 141] on div "nig ga Age Under 18 years old 18-24 years old 25-34 years old 35-44 years old 4…" at bounding box center [408, 168] width 340 height 187
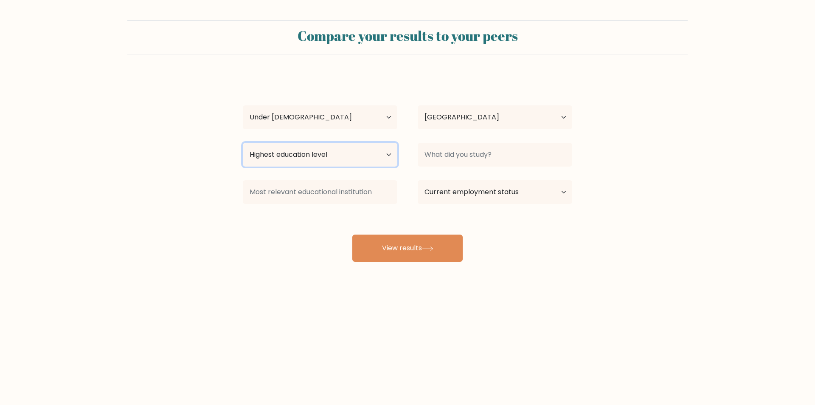
click at [337, 147] on select "Highest education level No schooling Primary Lower Secondary Upper Secondary Oc…" at bounding box center [320, 155] width 155 height 24
select select "no_schooling"
click at [243, 143] on select "Highest education level No schooling Primary Lower Secondary Upper Secondary Oc…" at bounding box center [320, 155] width 155 height 24
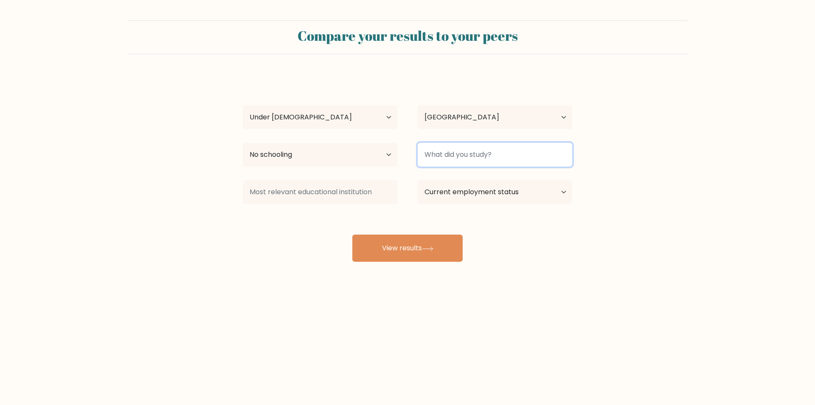
click at [434, 154] on input at bounding box center [495, 155] width 155 height 24
click at [590, 230] on form "Compare your results to your peers nig ga Age Under 18 years old 18-24 years ol…" at bounding box center [407, 140] width 815 height 241
click at [457, 149] on input at bounding box center [495, 155] width 155 height 24
type input "N"
drag, startPoint x: 661, startPoint y: 214, endPoint x: 543, endPoint y: 191, distance: 120.2
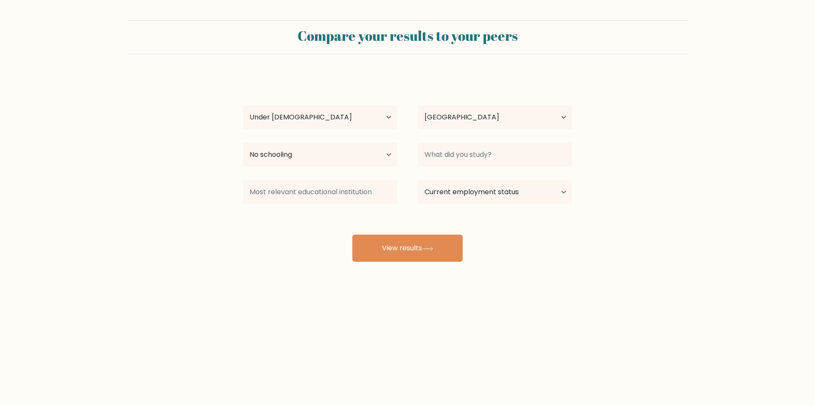
click at [646, 211] on form "Compare your results to your peers nig ga Age Under 18 years old 18-24 years ol…" at bounding box center [407, 140] width 815 height 241
click at [525, 189] on select "Current employment status Employed Student Retired Other / prefer not to answer" at bounding box center [495, 192] width 155 height 24
select select "other"
click at [418, 180] on select "Current employment status Employed Student Retired Other / prefer not to answer" at bounding box center [495, 192] width 155 height 24
click at [337, 189] on input at bounding box center [320, 192] width 155 height 24
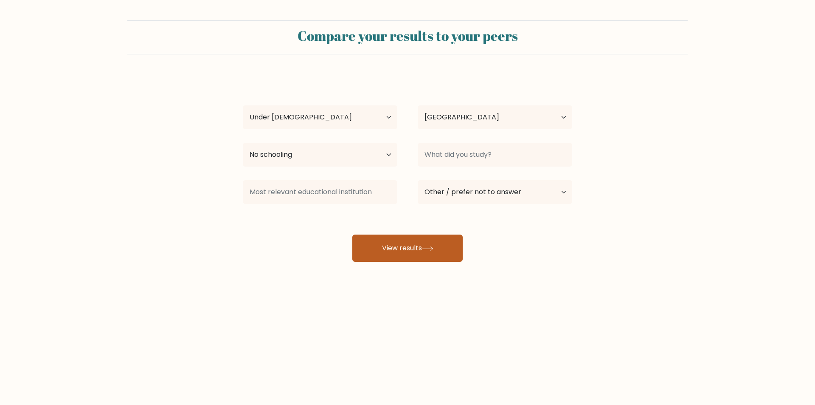
click at [413, 251] on button "View results" at bounding box center [408, 247] width 110 height 27
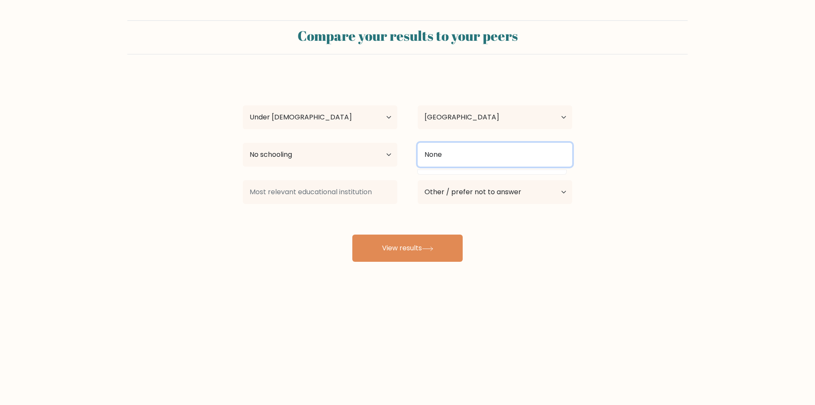
type input "None"
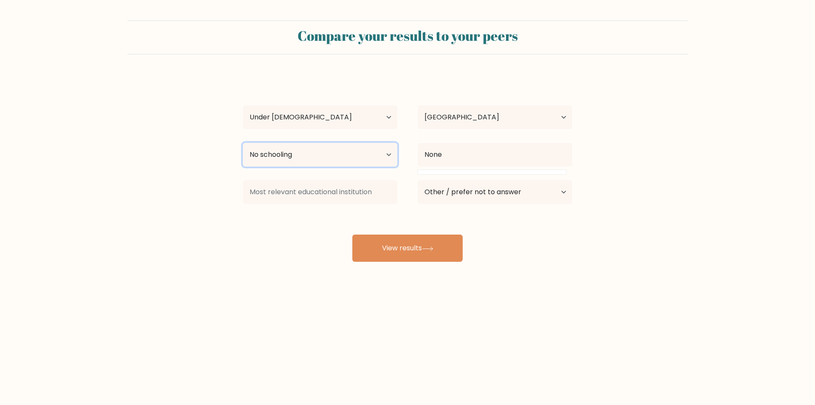
click at [328, 164] on select "Highest education level No schooling Primary Lower Secondary Upper Secondary Oc…" at bounding box center [320, 155] width 155 height 24
drag, startPoint x: 719, startPoint y: 334, endPoint x: 694, endPoint y: 313, distance: 32.2
click at [719, 334] on body "Compare your results to your peers nig ga Age Under 18 years old 18-24 years ol…" at bounding box center [407, 202] width 815 height 405
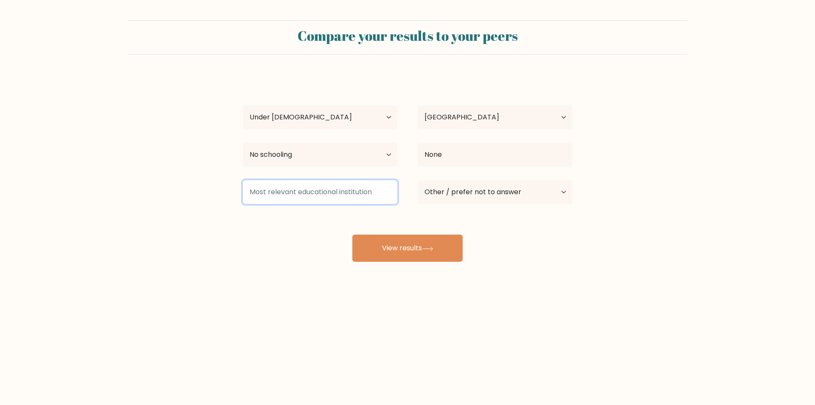
click at [289, 189] on input at bounding box center [320, 192] width 155 height 24
type input "None"
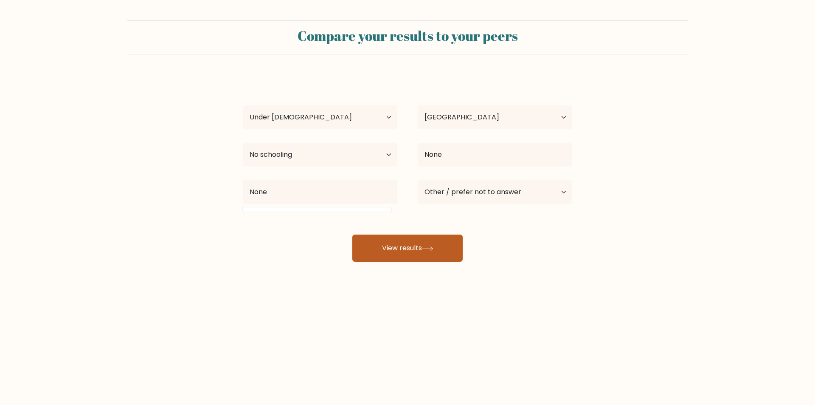
click at [449, 243] on button "View results" at bounding box center [408, 247] width 110 height 27
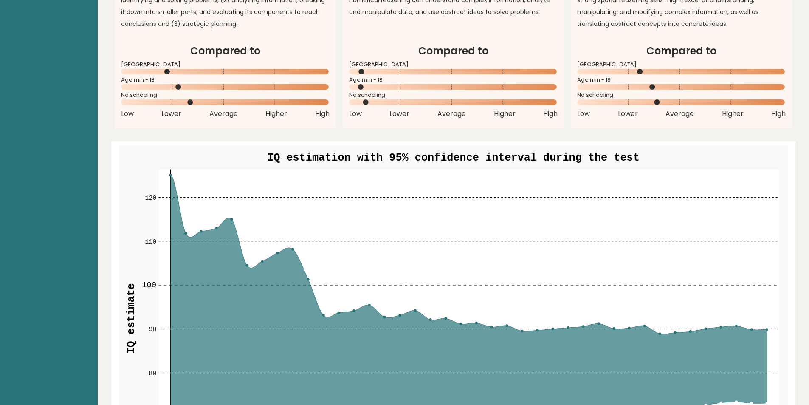
scroll to position [906, 0]
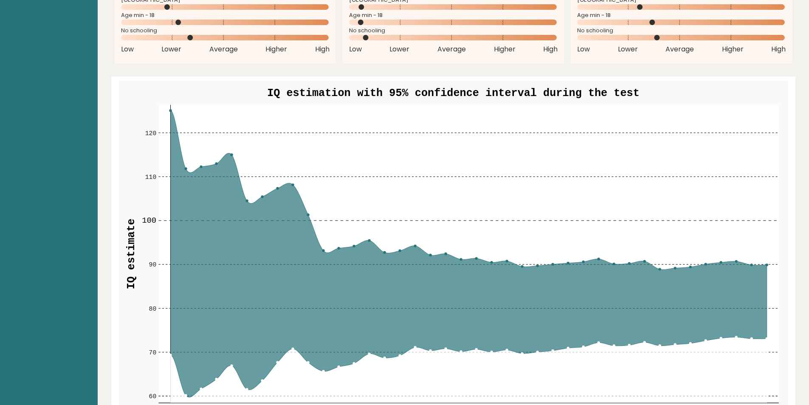
click at [288, 177] on icon at bounding box center [468, 253] width 597 height 287
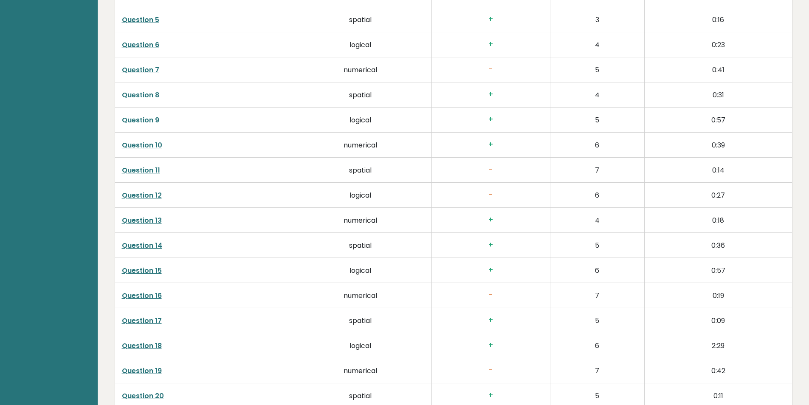
scroll to position [1699, 0]
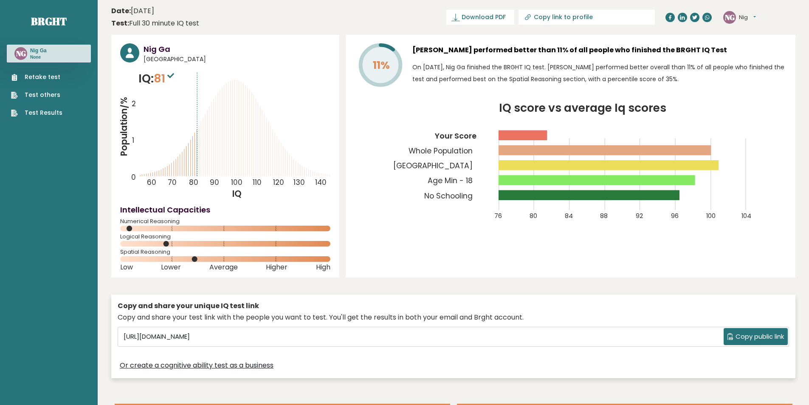
scroll to position [0, 0]
